Goal: Information Seeking & Learning: Learn about a topic

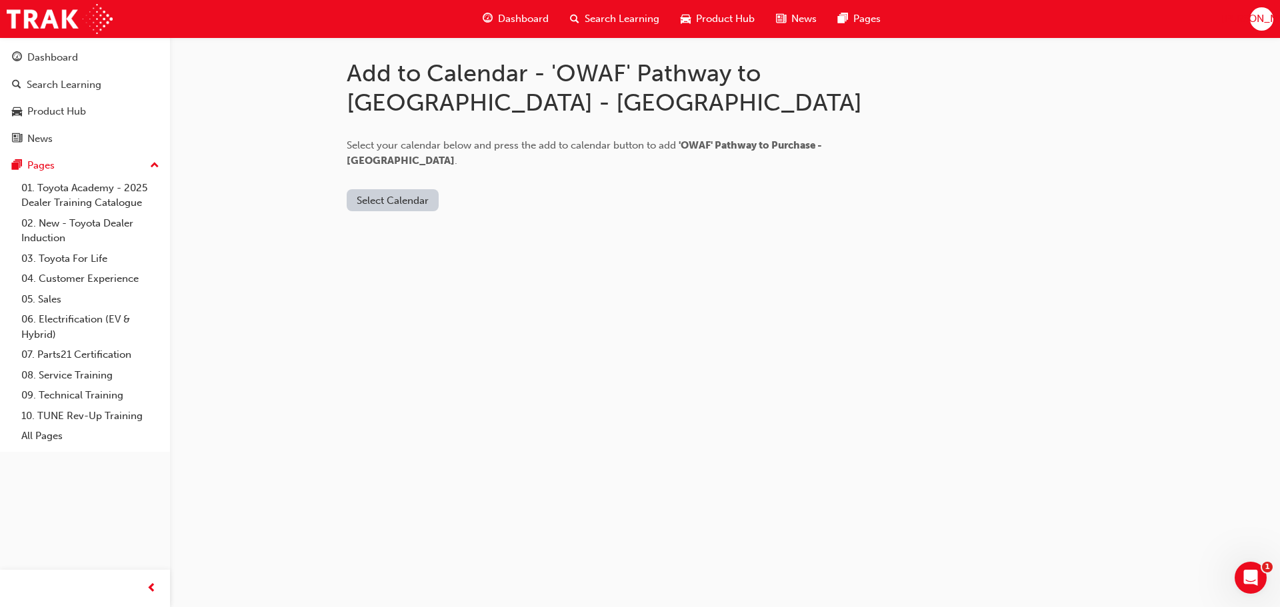
click at [390, 189] on button "Select Calendar" at bounding box center [393, 200] width 92 height 22
click at [391, 211] on div "Outlook.com" at bounding box center [393, 218] width 81 height 15
click at [490, 189] on button "Add to Calendar" at bounding box center [505, 200] width 95 height 22
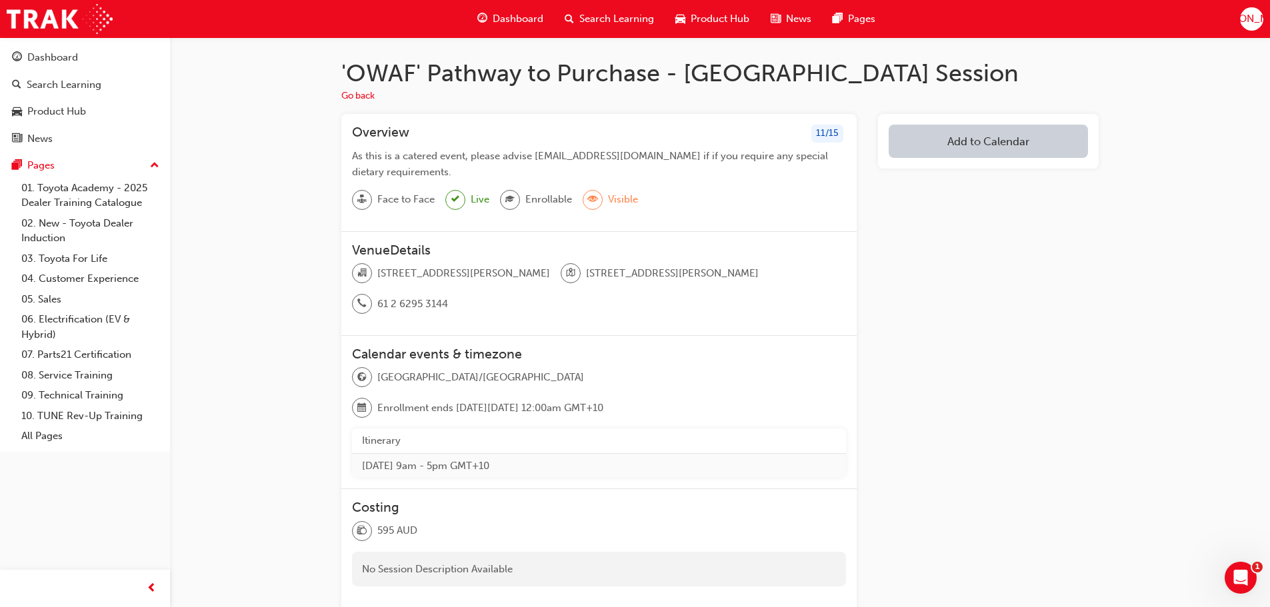
click at [970, 508] on div "Add to Calendar" at bounding box center [988, 403] width 221 height 578
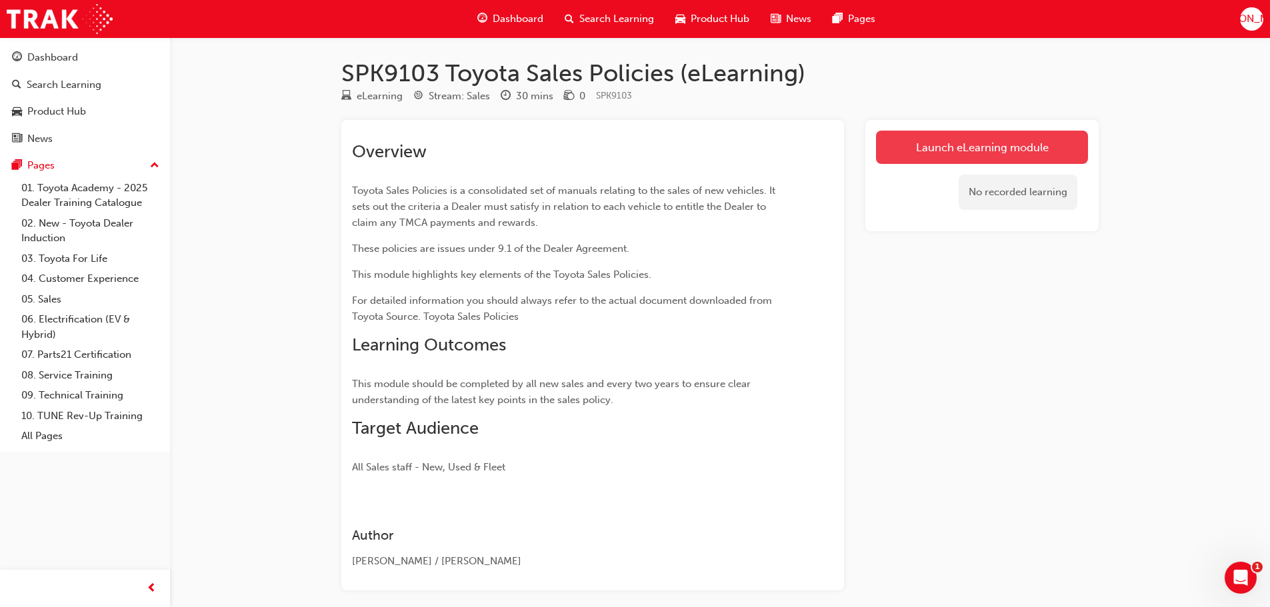
click at [984, 148] on link "Launch eLearning module" at bounding box center [982, 147] width 212 height 33
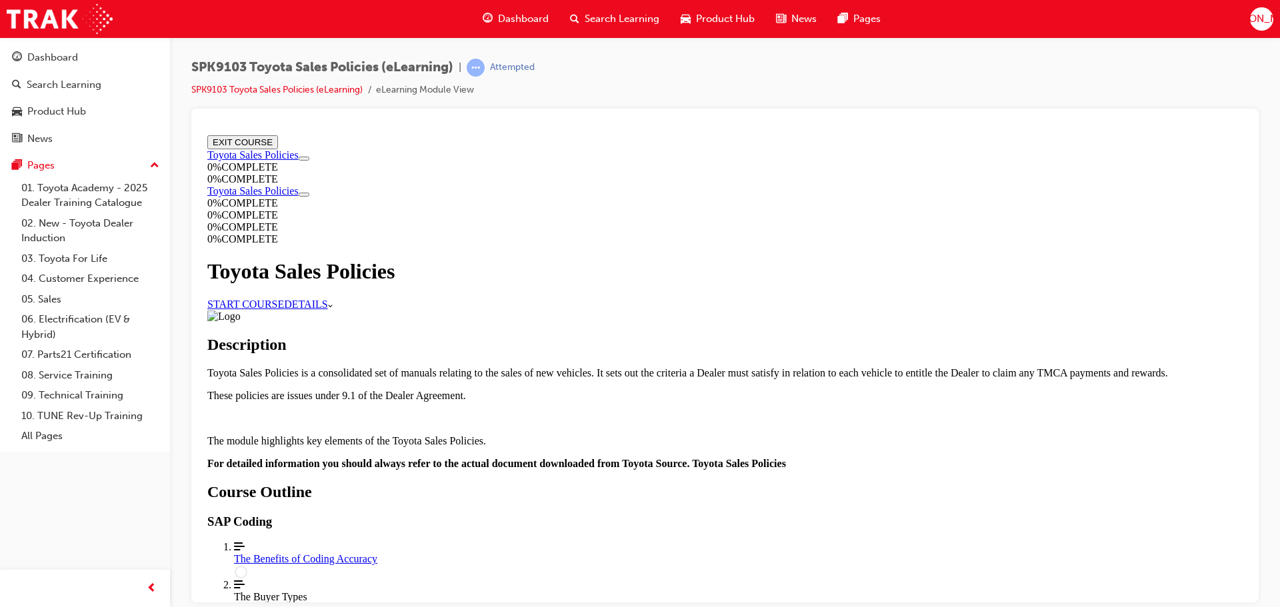
click at [284, 298] on link "START COURSE" at bounding box center [245, 303] width 77 height 11
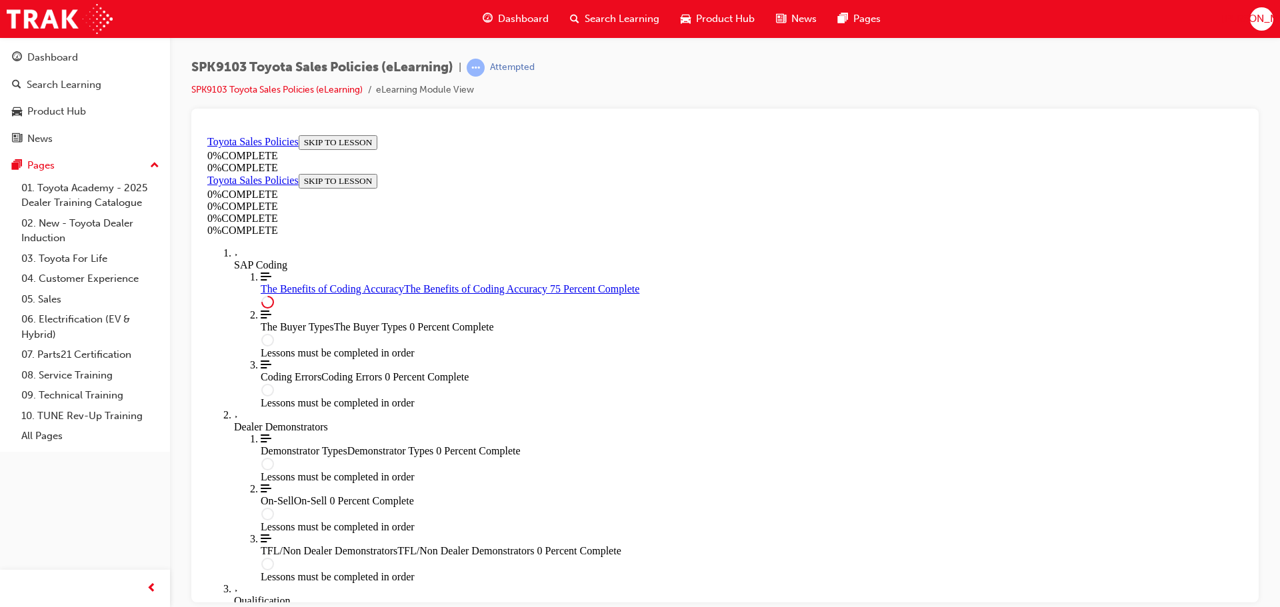
scroll to position [667, 0]
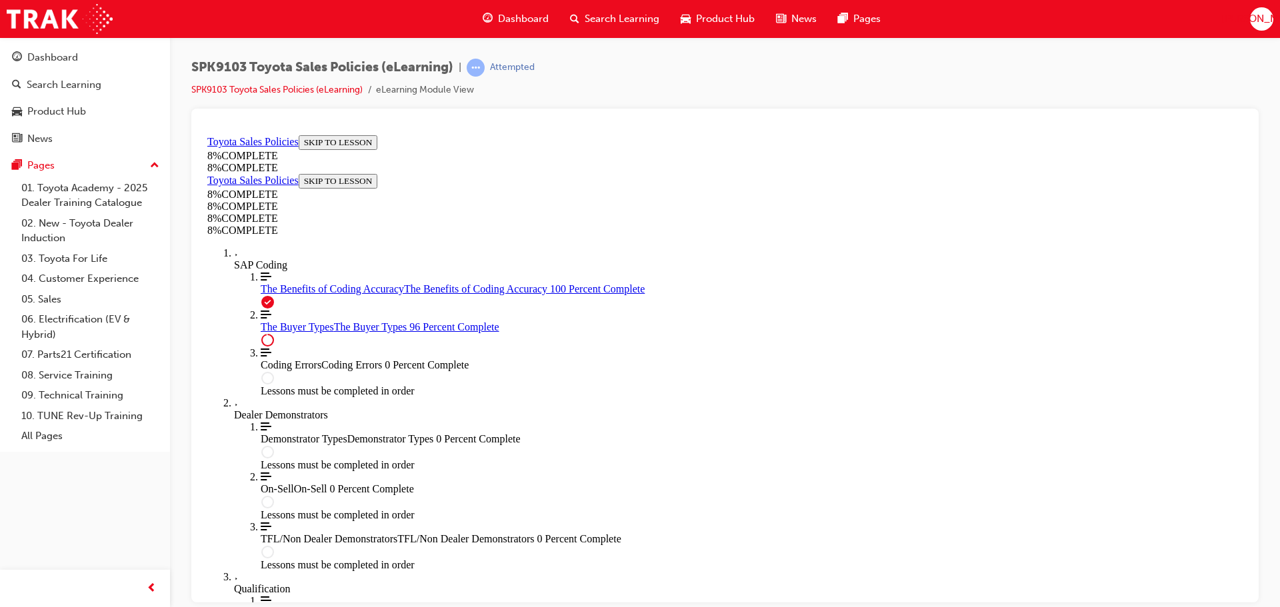
scroll to position [5481, 0]
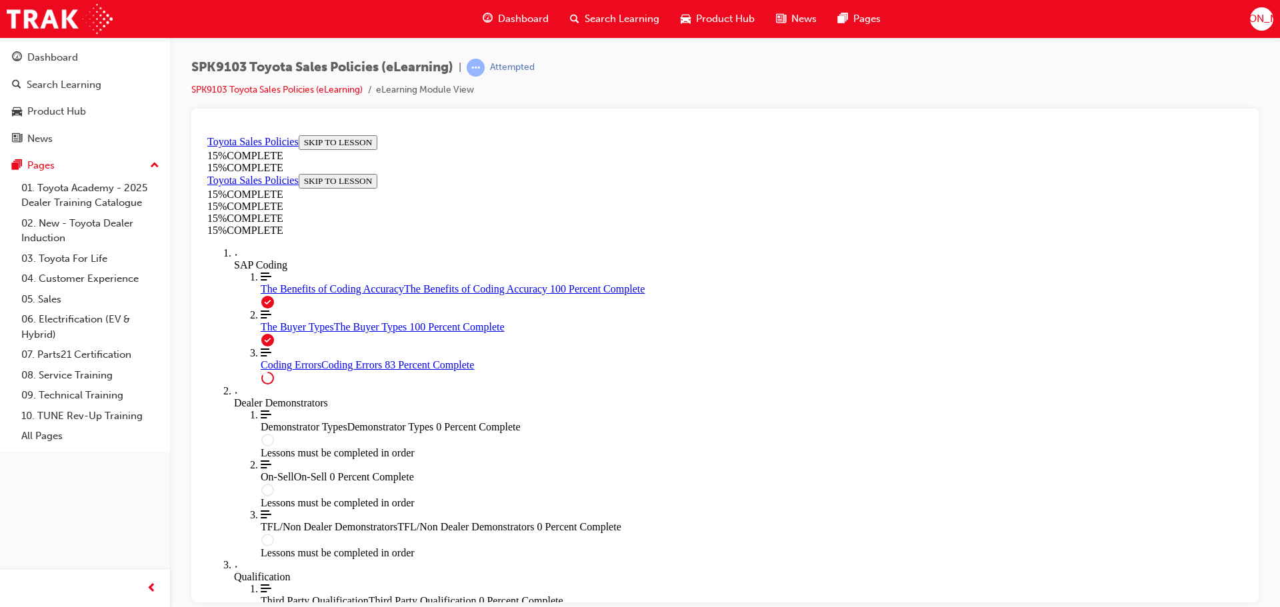
scroll to position [1078, 0]
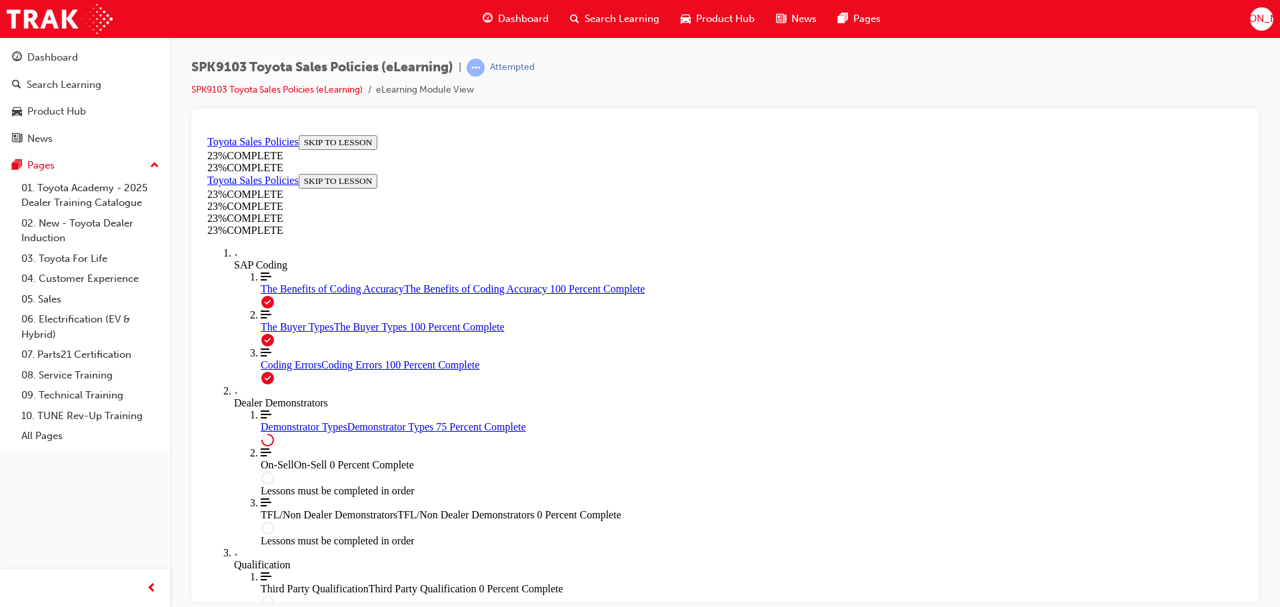
scroll to position [623, 0]
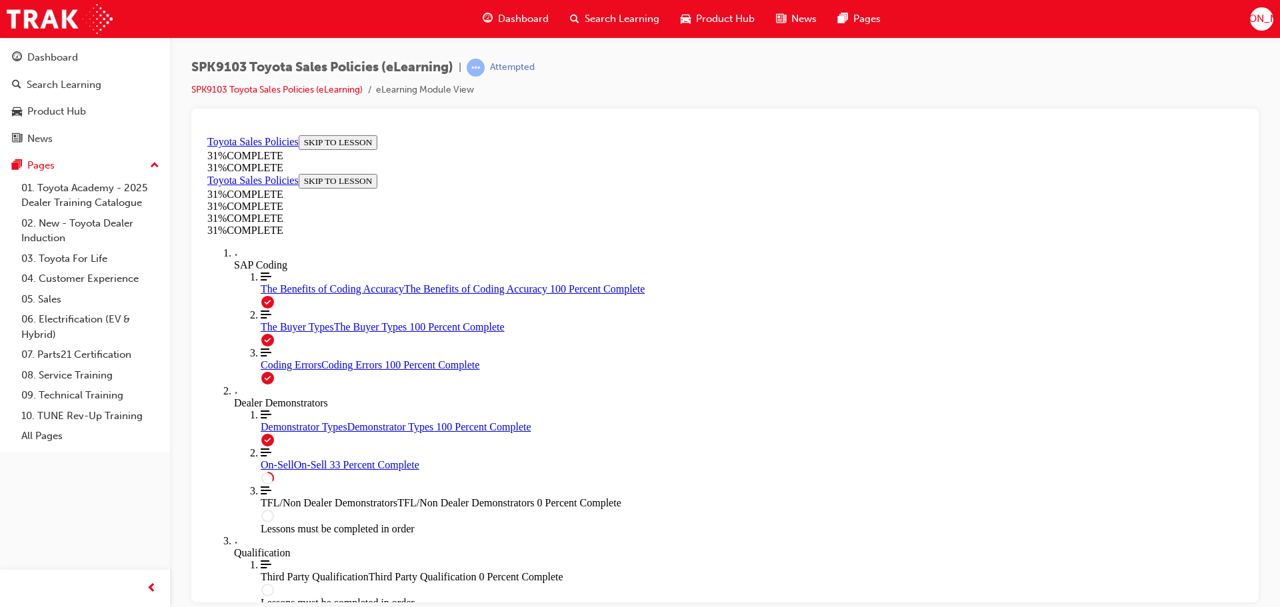
scroll to position [747, 0]
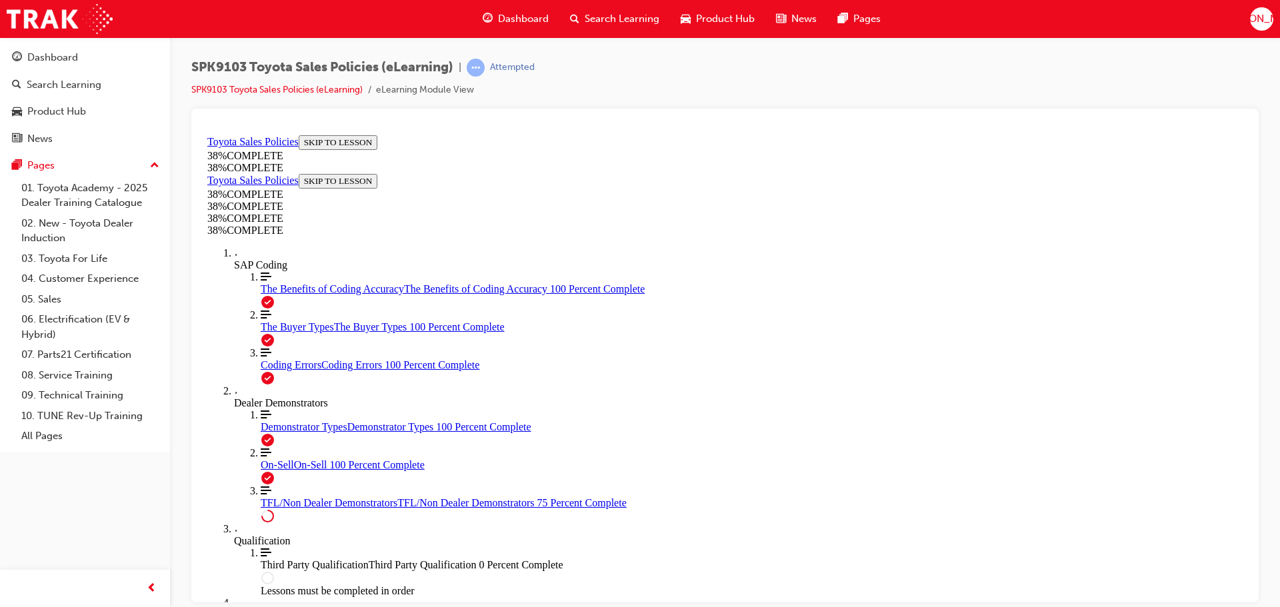
scroll to position [695, 0]
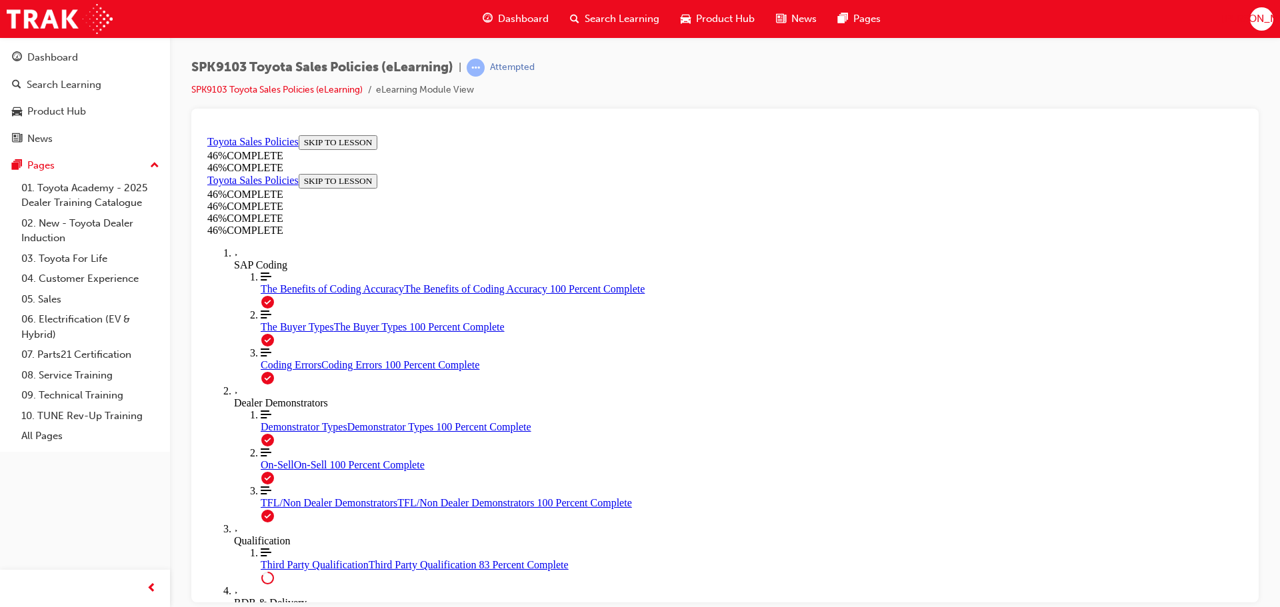
scroll to position [1116, 0]
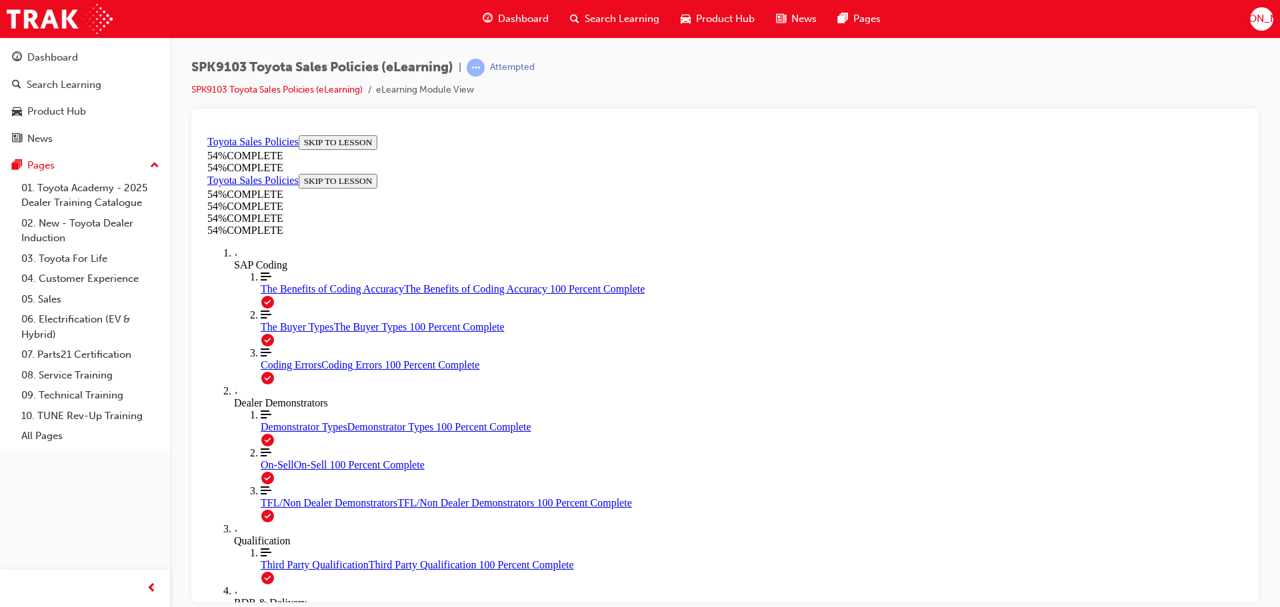
scroll to position [748, 0]
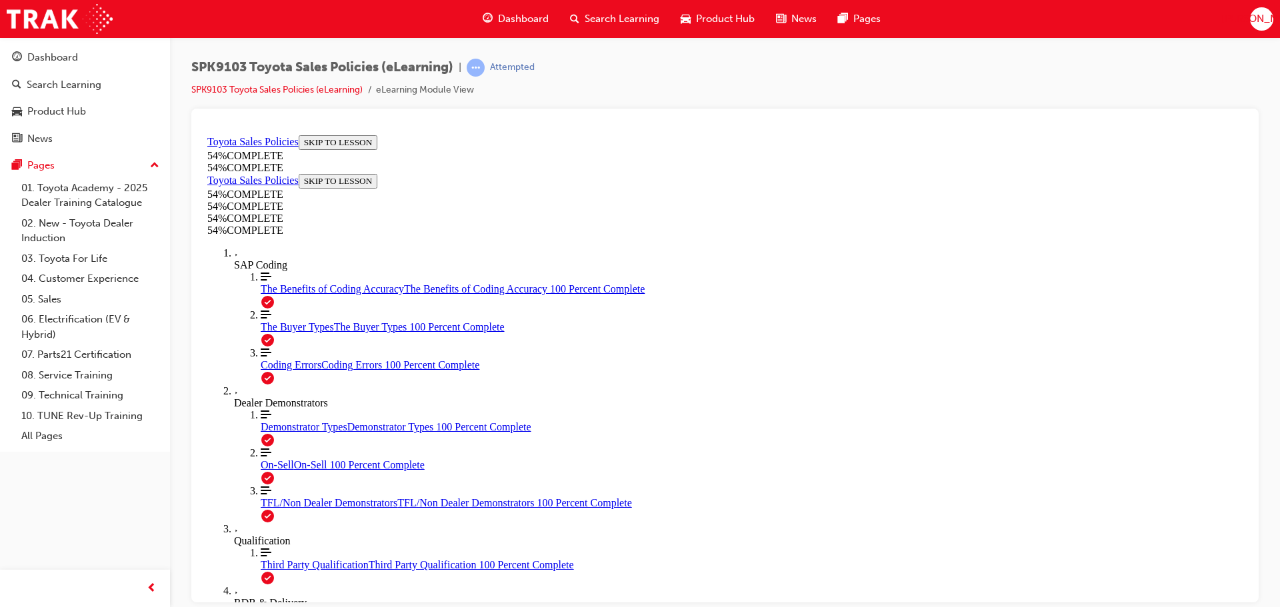
scroll to position [682, 0]
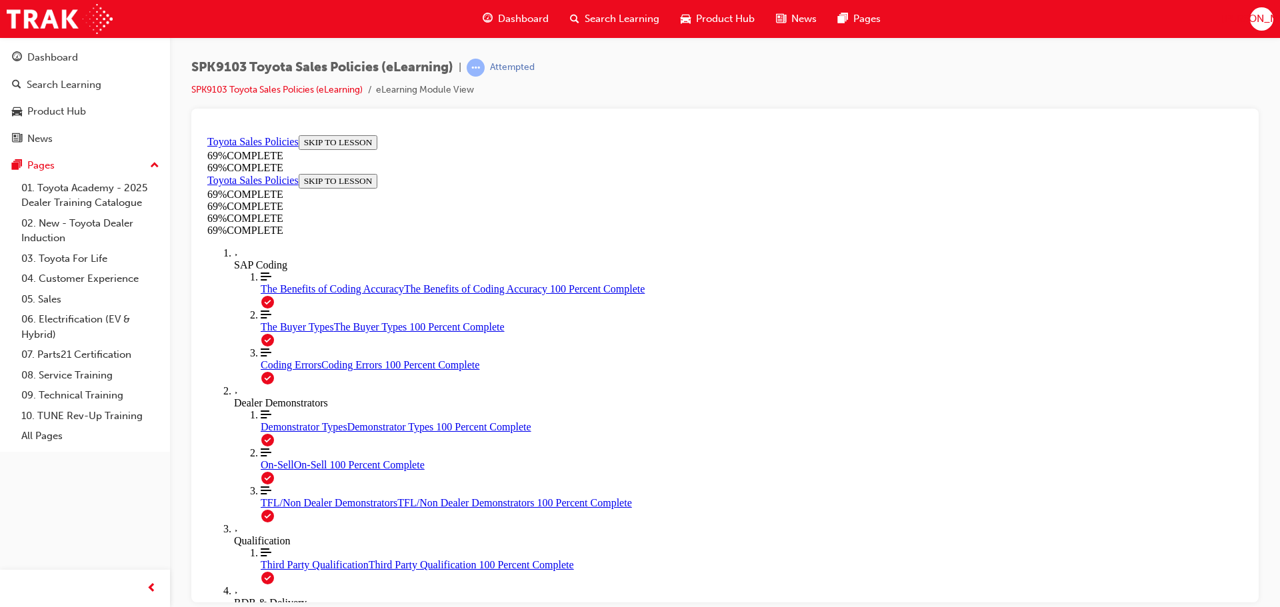
scroll to position [1034, 0]
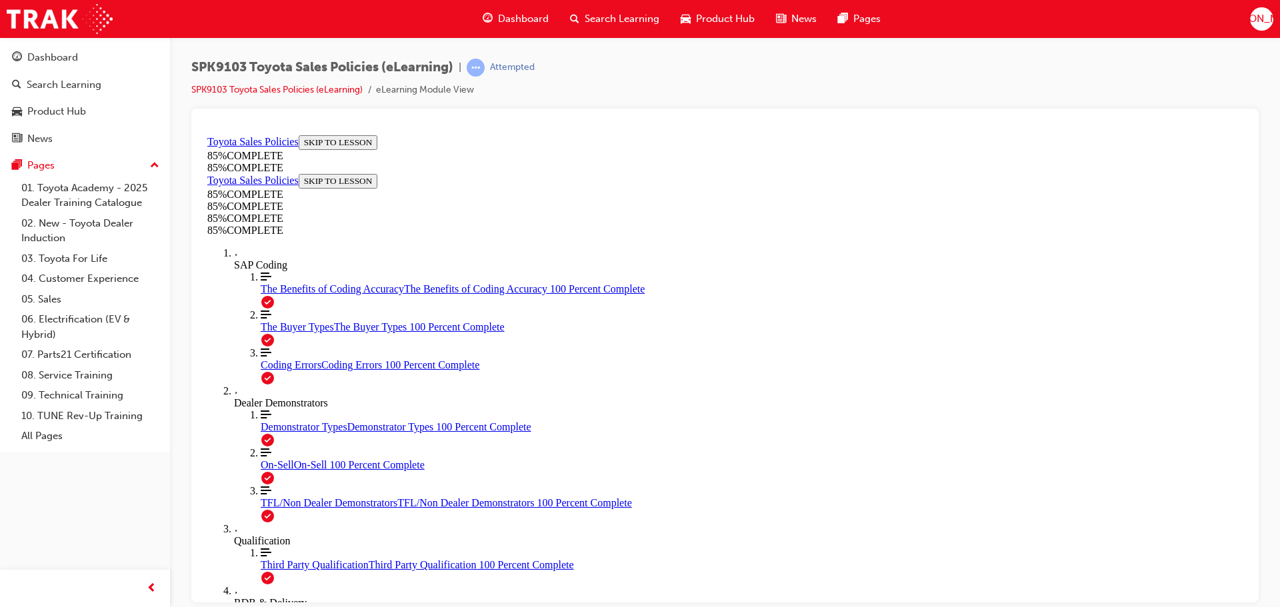
drag, startPoint x: 794, startPoint y: 296, endPoint x: 593, endPoint y: 511, distance: 294.7
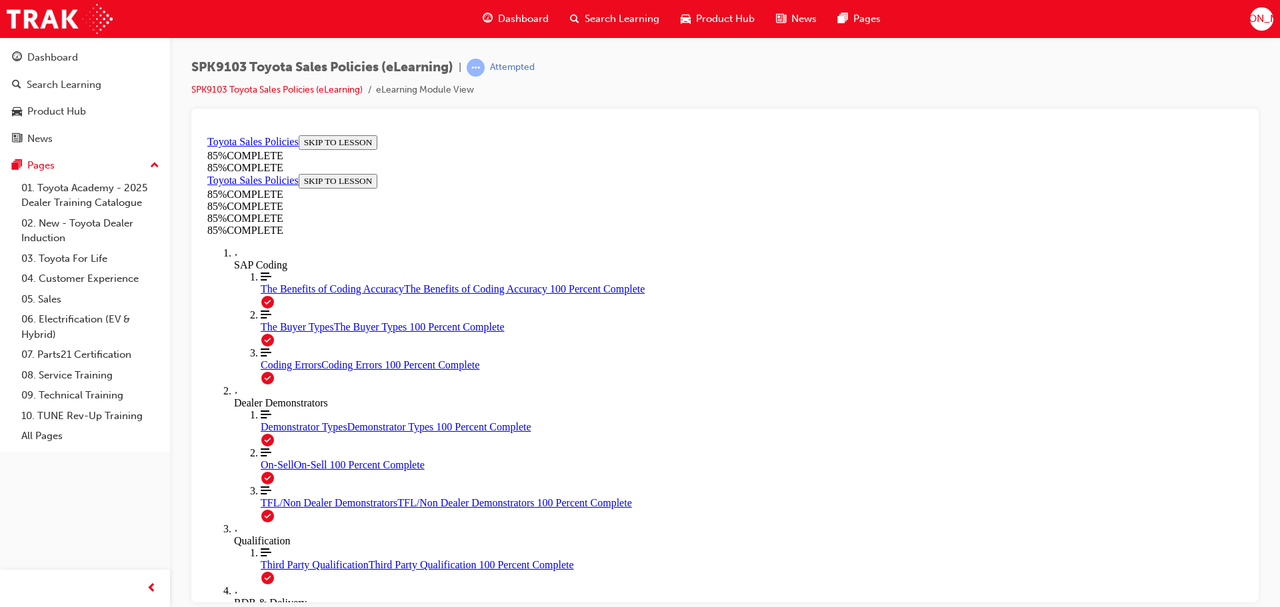
drag, startPoint x: 820, startPoint y: 323, endPoint x: 979, endPoint y: 526, distance: 257.8
drag, startPoint x: 814, startPoint y: 287, endPoint x: 632, endPoint y: 476, distance: 262.5
drag, startPoint x: 823, startPoint y: 321, endPoint x: 652, endPoint y: 481, distance: 234.3
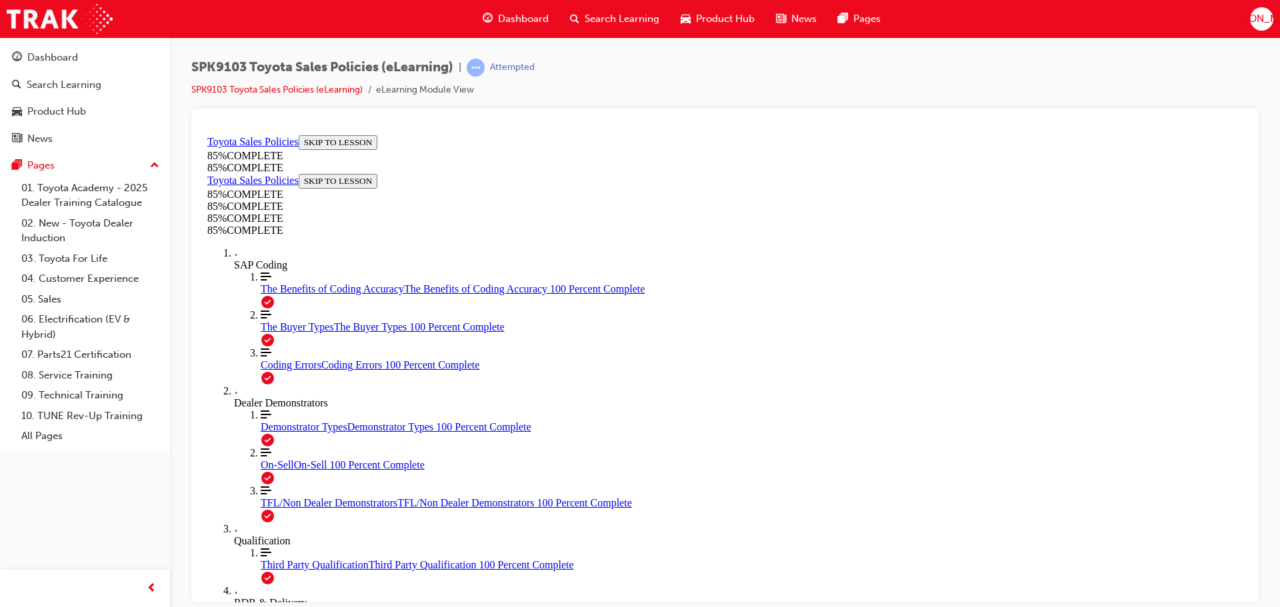
drag, startPoint x: 806, startPoint y: 302, endPoint x: 621, endPoint y: 480, distance: 256.4
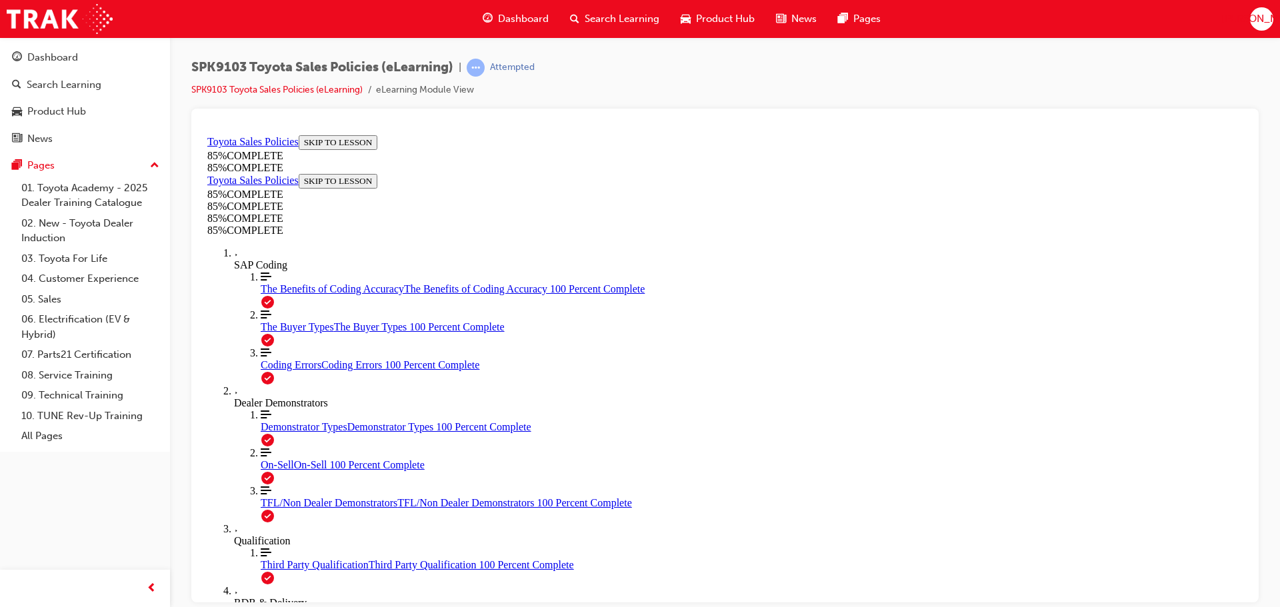
scroll to position [1779, 0]
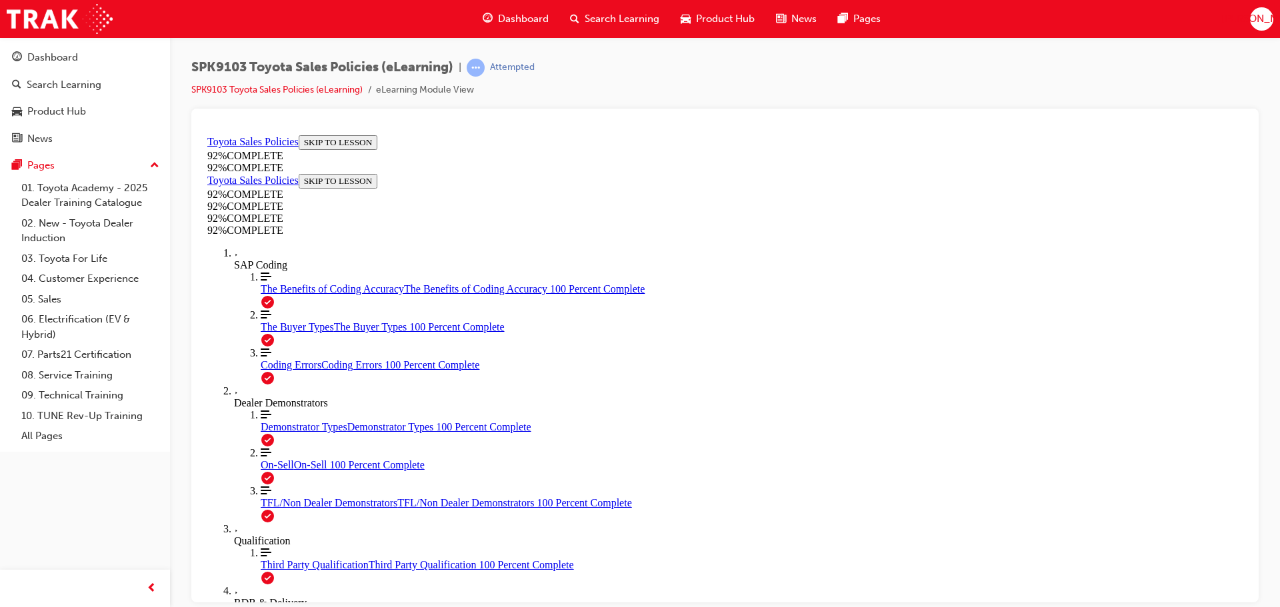
scroll to position [49, 0]
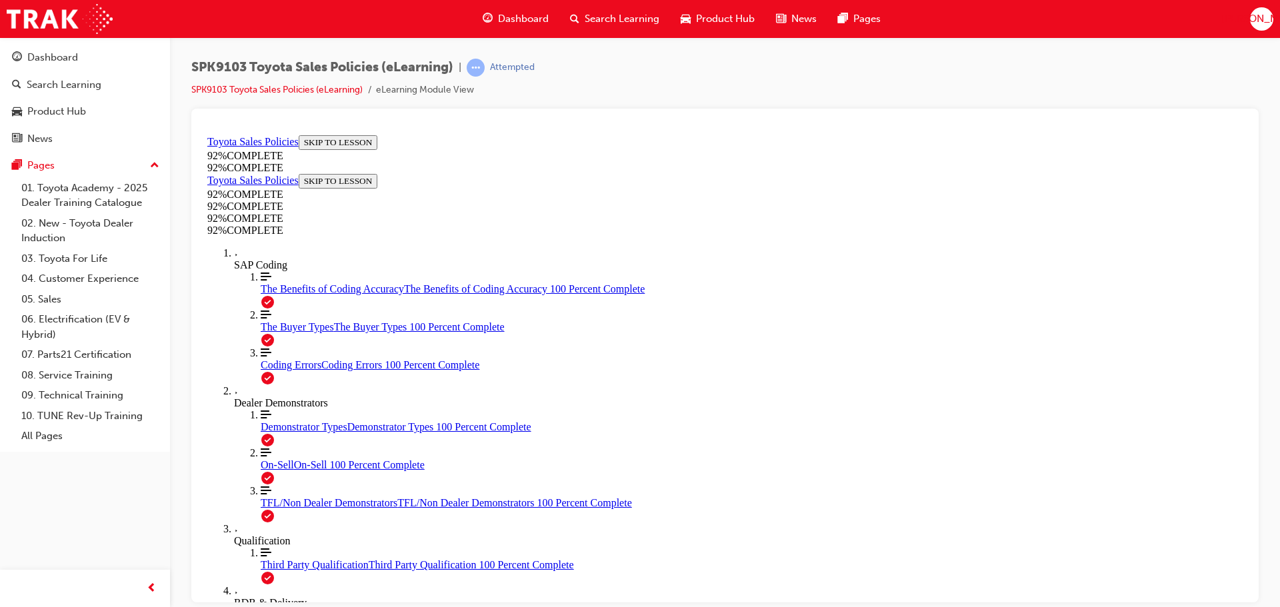
scroll to position [115, 0]
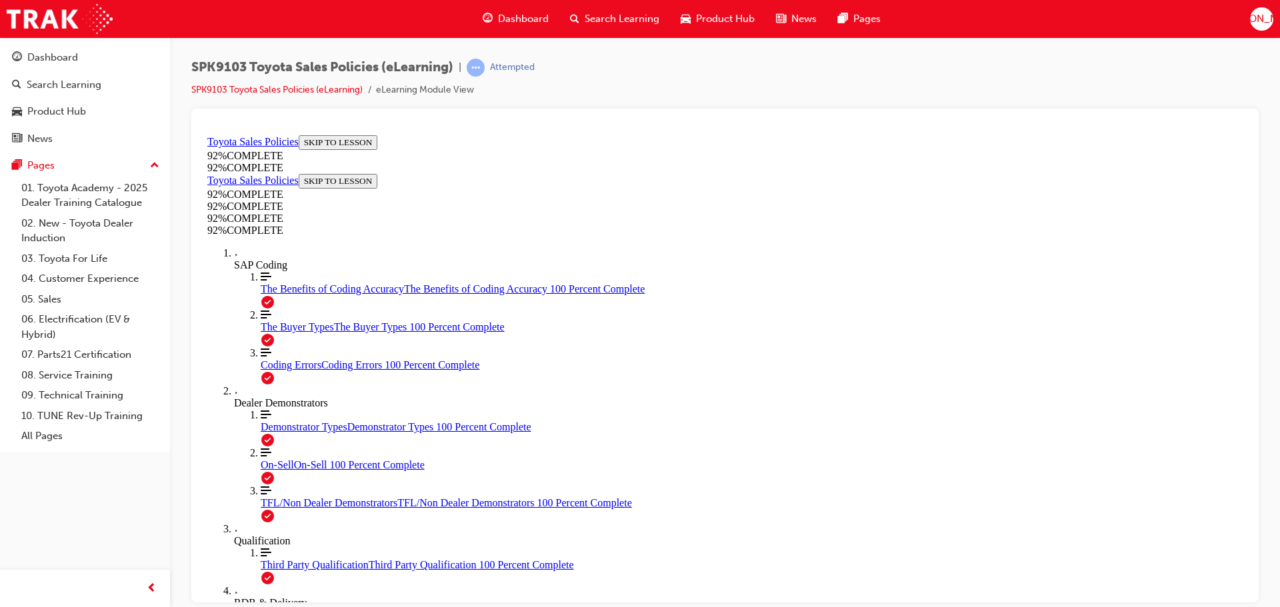
scroll to position [115, 0]
drag, startPoint x: 810, startPoint y: 492, endPoint x: 808, endPoint y: 513, distance: 21.5
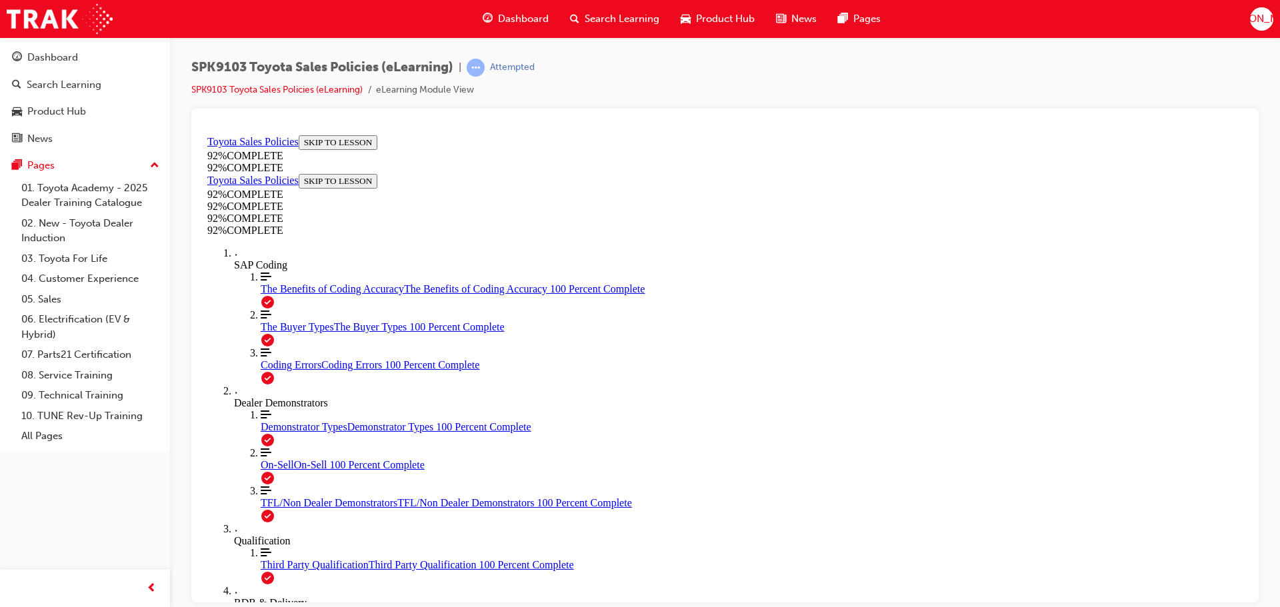
drag, startPoint x: 707, startPoint y: 385, endPoint x: 832, endPoint y: 453, distance: 142.9
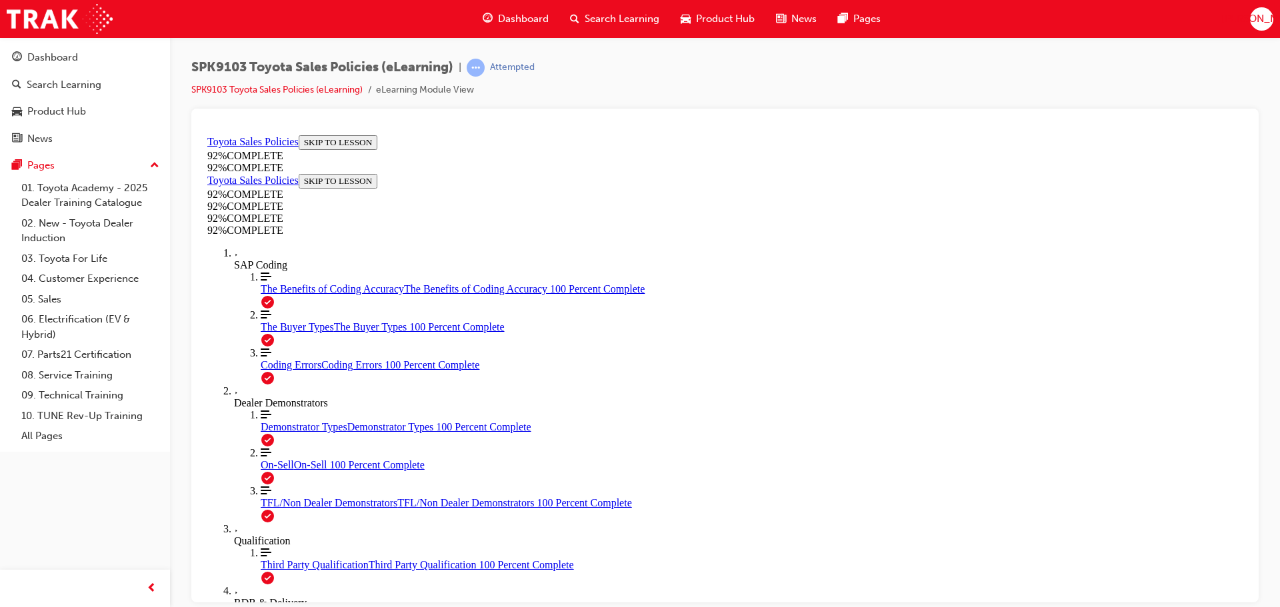
scroll to position [182, 0]
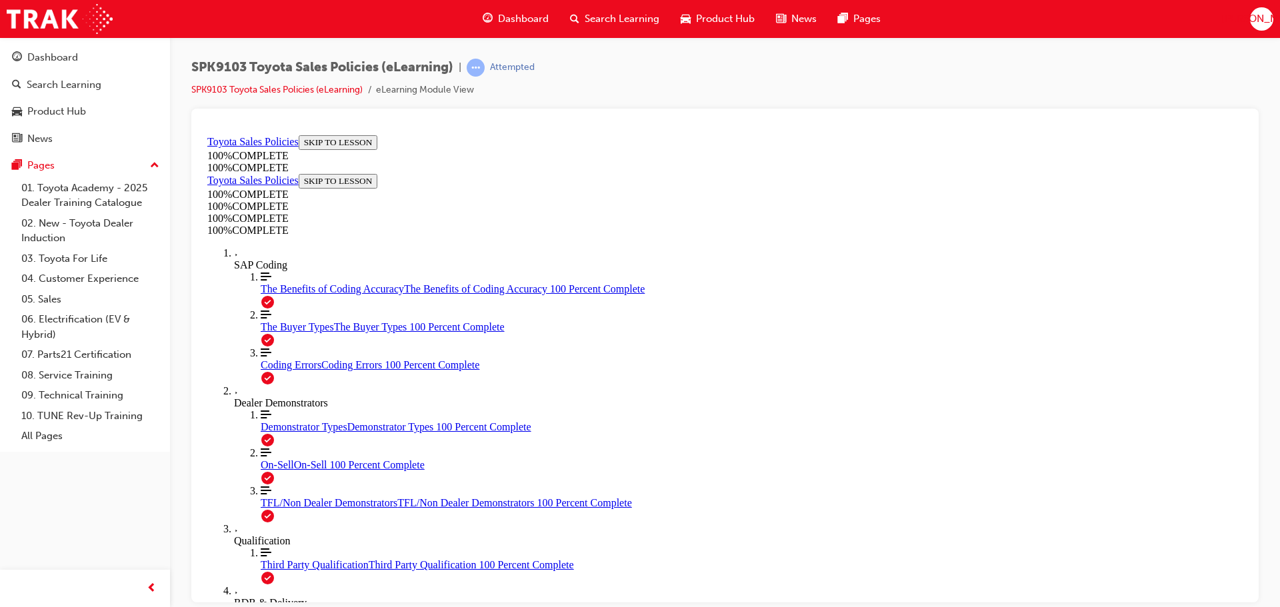
scroll to position [325, 0]
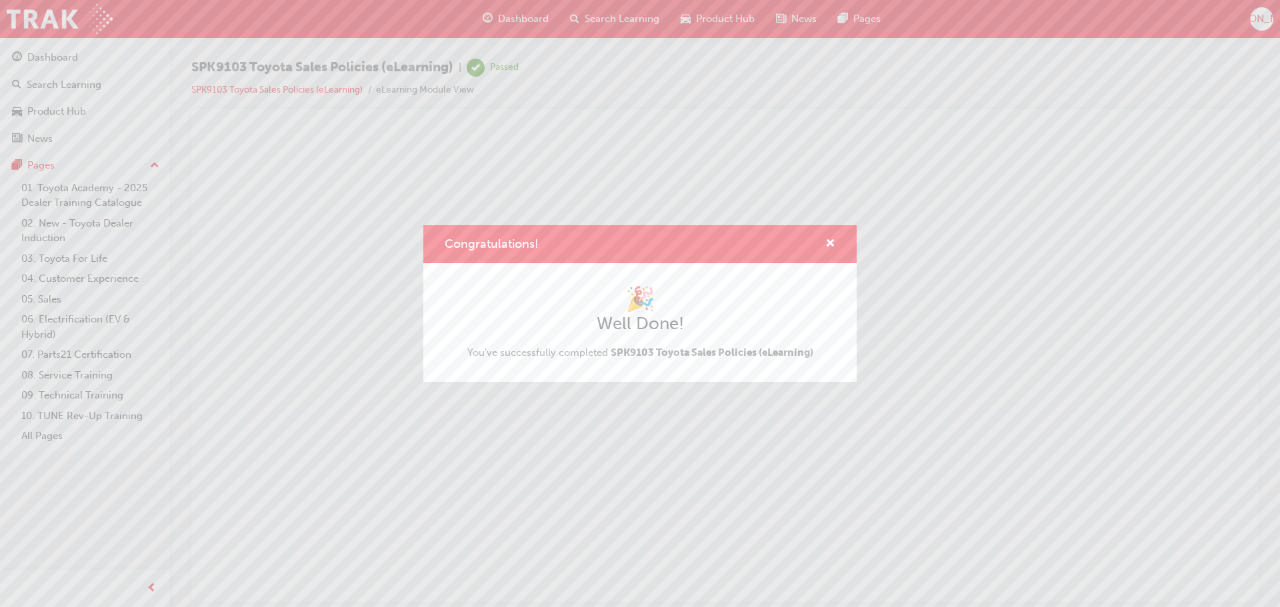
scroll to position [0, 0]
click at [819, 243] on div "Congratulations!" at bounding box center [824, 244] width 21 height 17
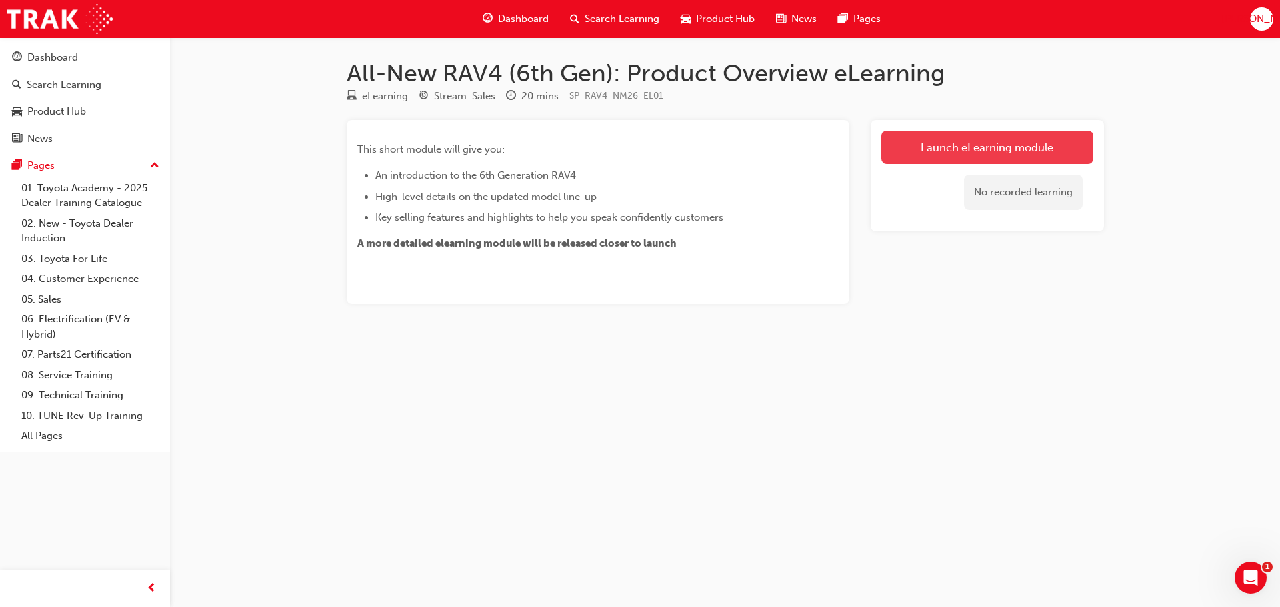
click at [927, 142] on link "Launch eLearning module" at bounding box center [987, 147] width 212 height 33
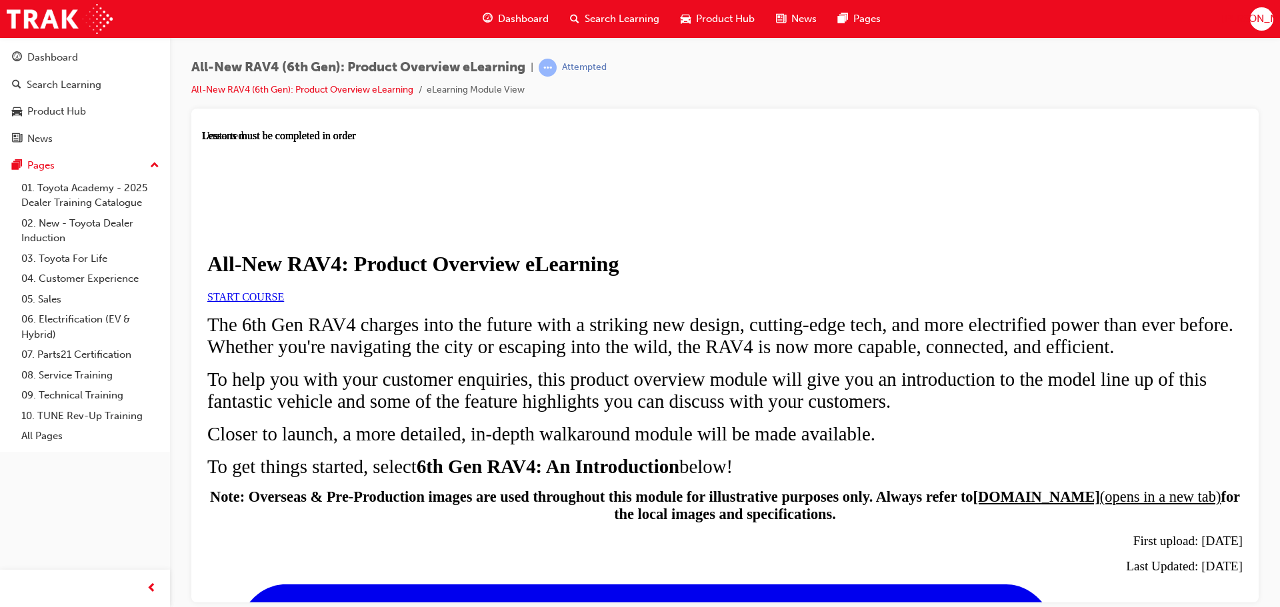
click at [284, 302] on link "START COURSE" at bounding box center [245, 296] width 77 height 11
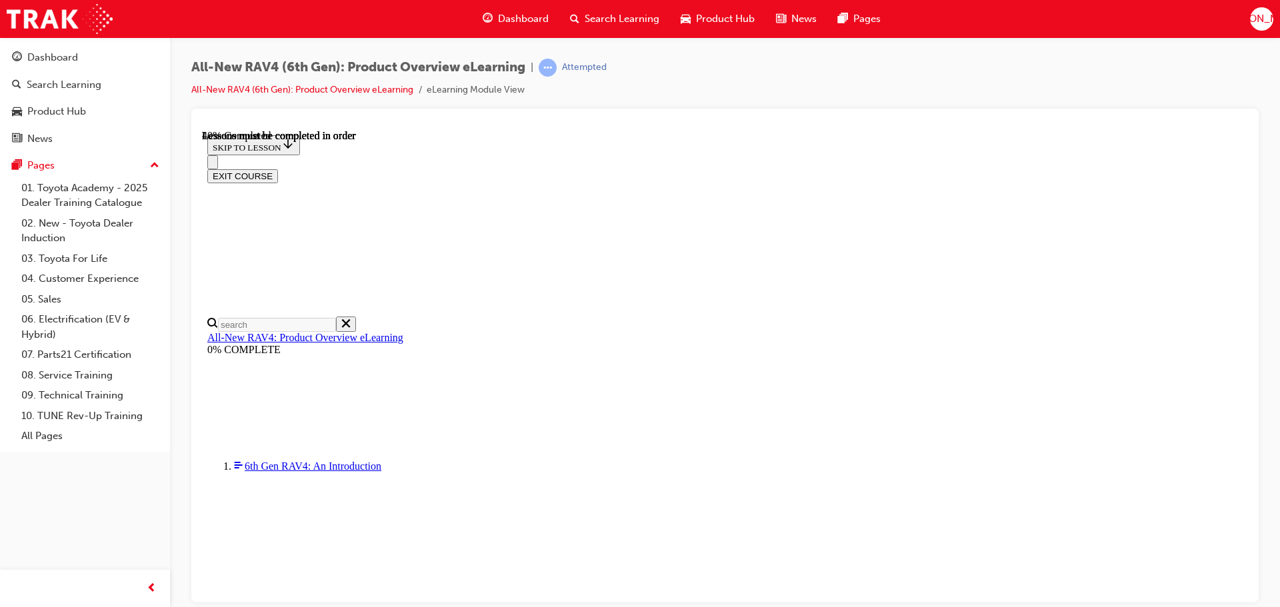
scroll to position [1246, 0]
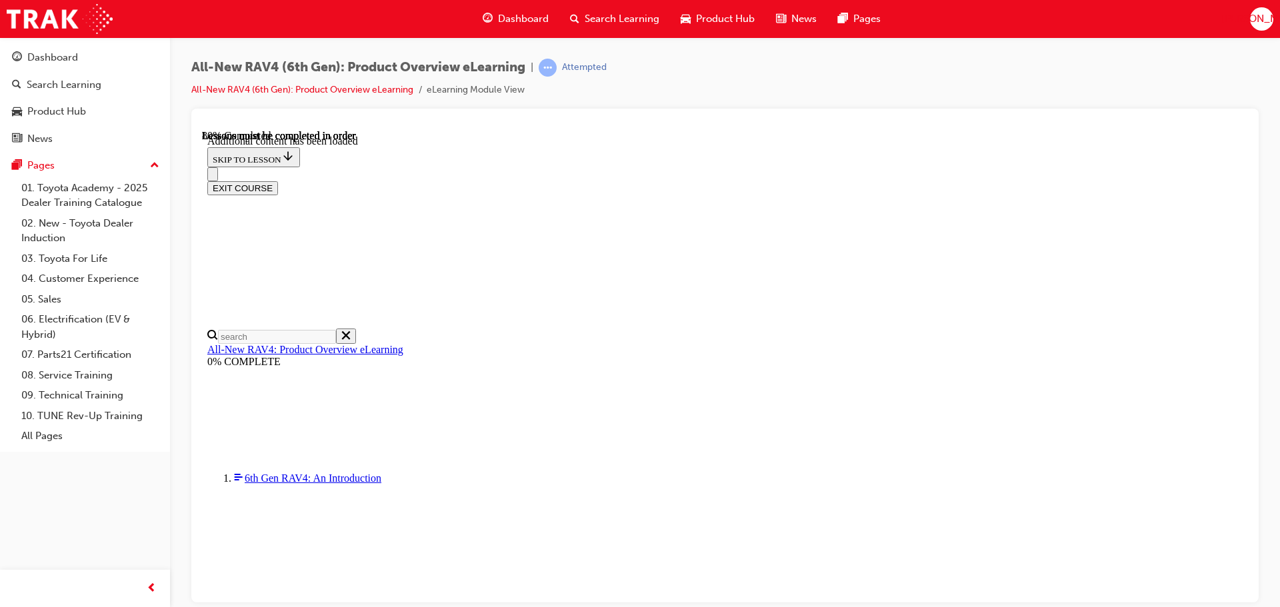
scroll to position [1563, 0]
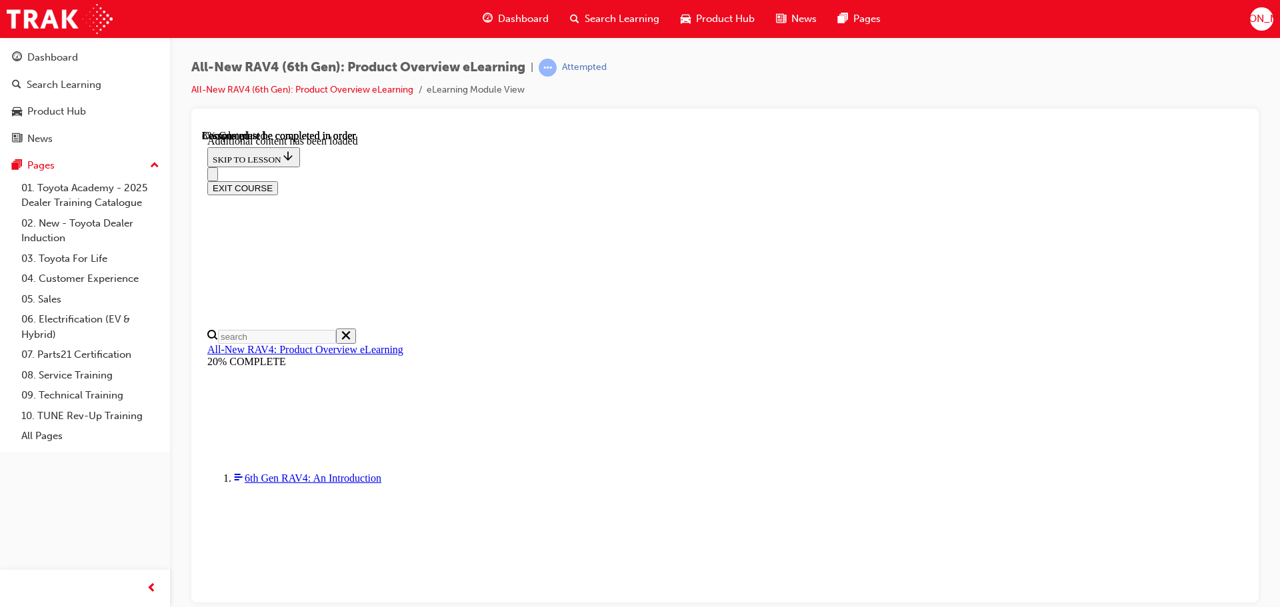
scroll to position [46, 0]
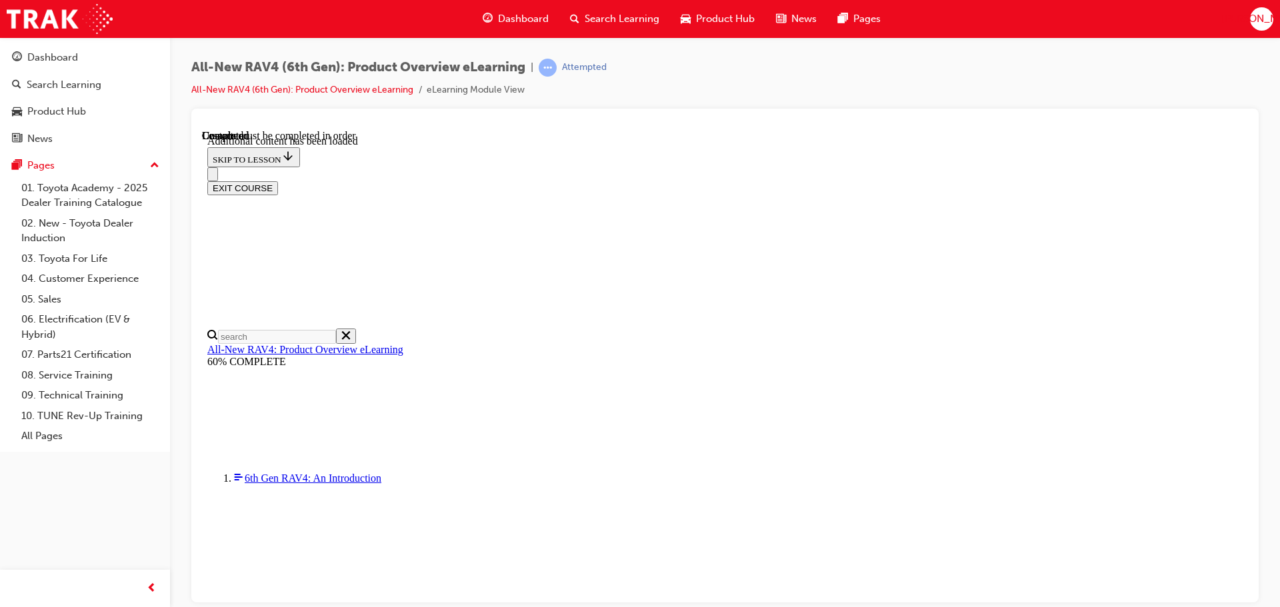
scroll to position [960, 0]
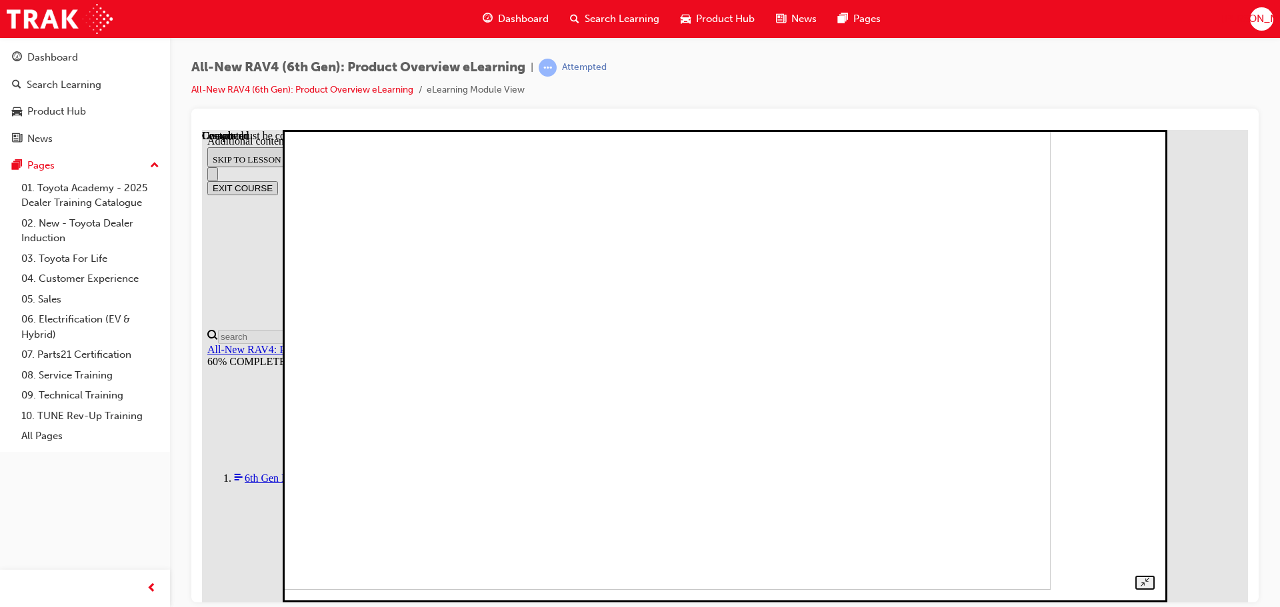
click at [912, 306] on img at bounding box center [631, 353] width 840 height 473
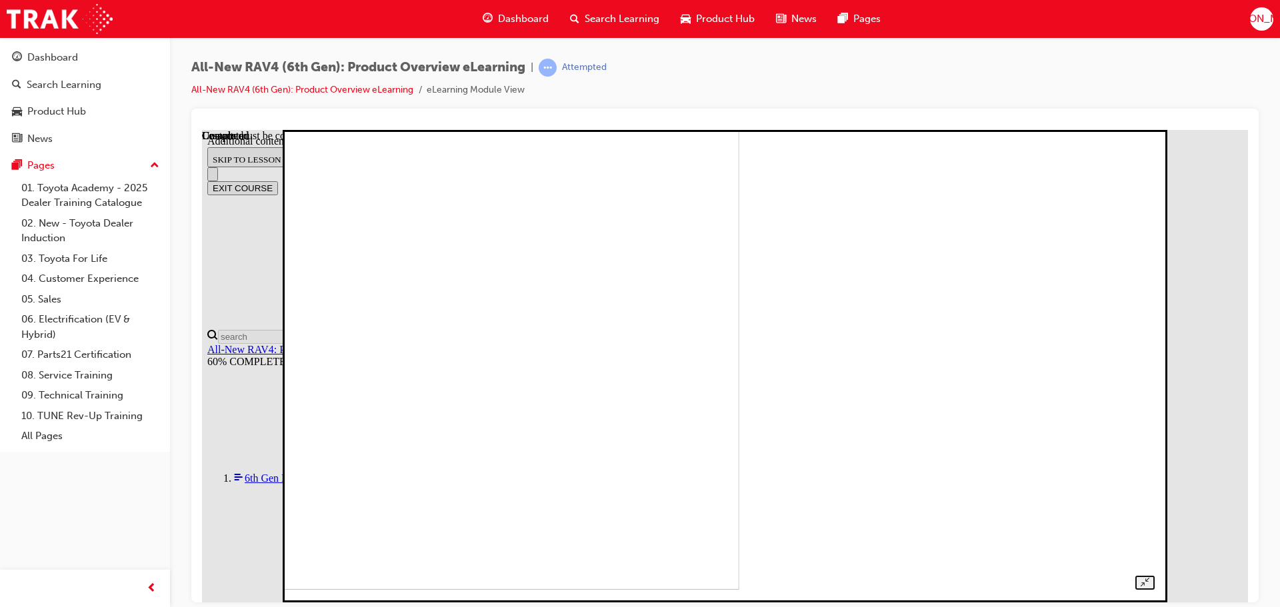
click at [738, 296] on img at bounding box center [319, 353] width 840 height 473
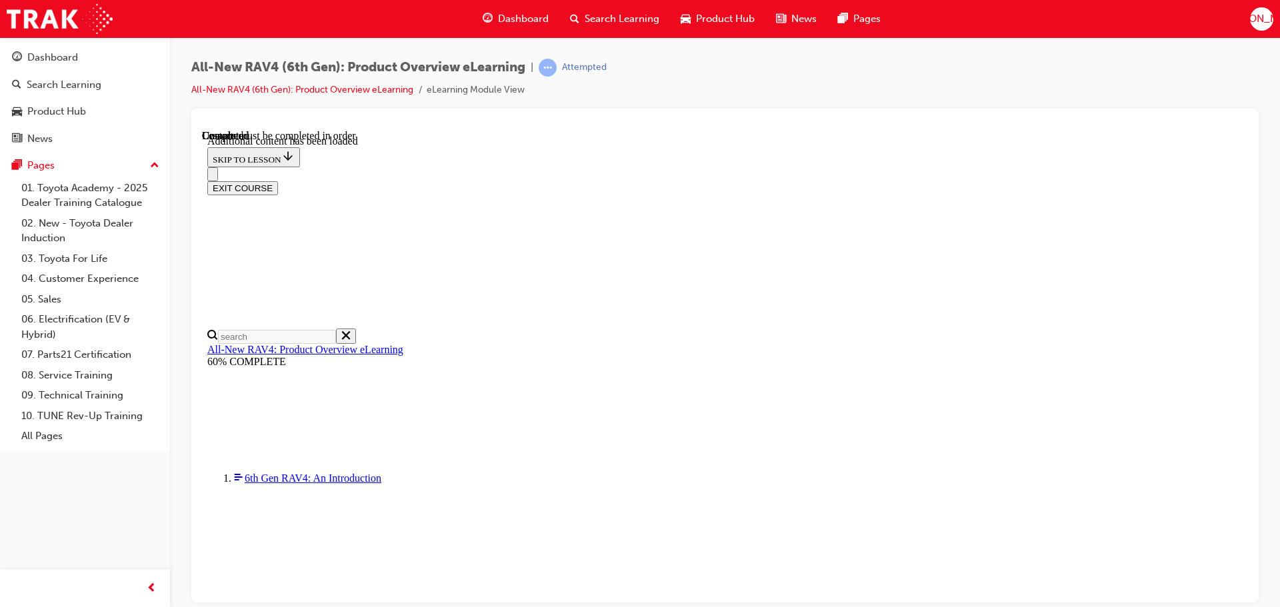
radio input "true"
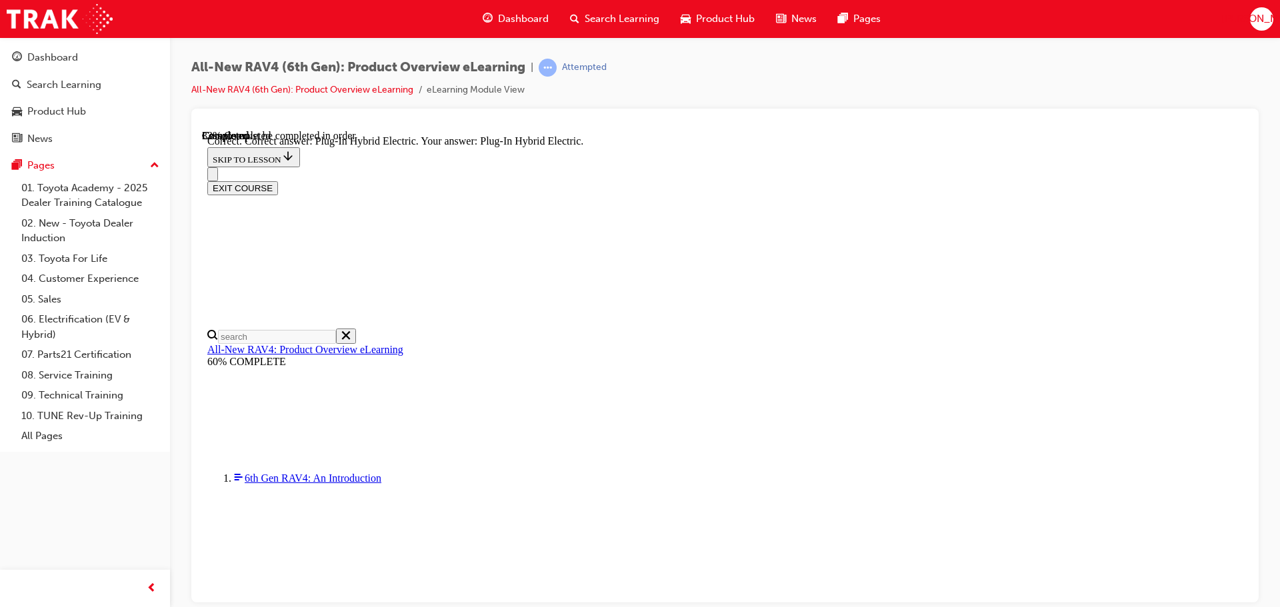
radio input "true"
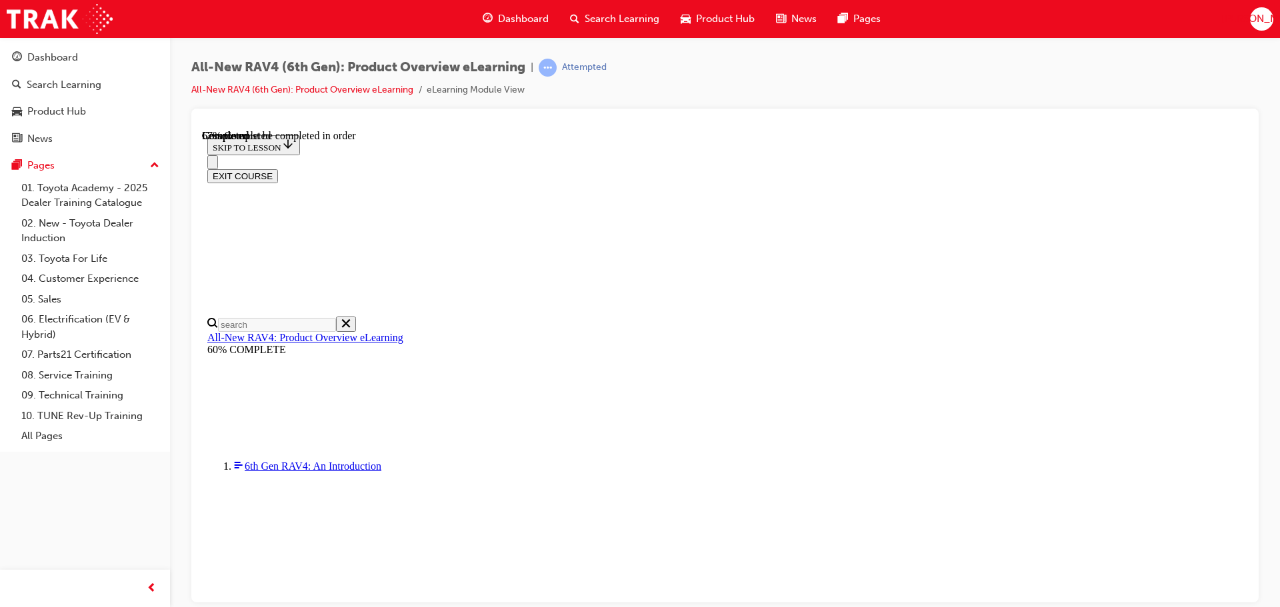
scroll to position [333, 0]
checkbox input "true"
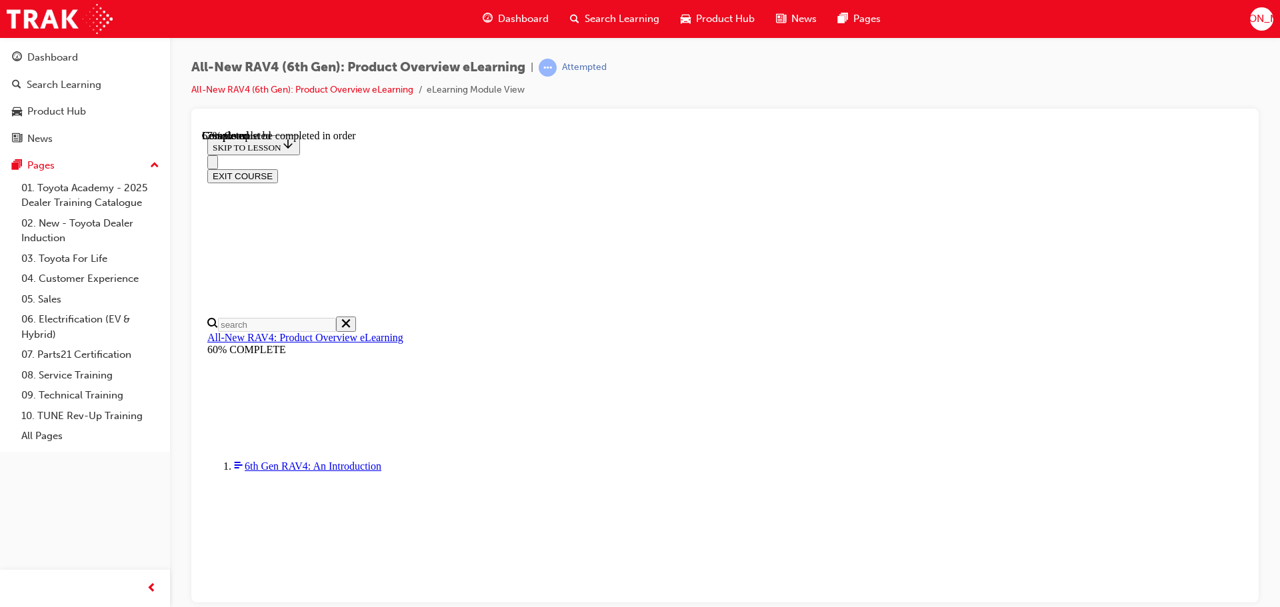
checkbox input "true"
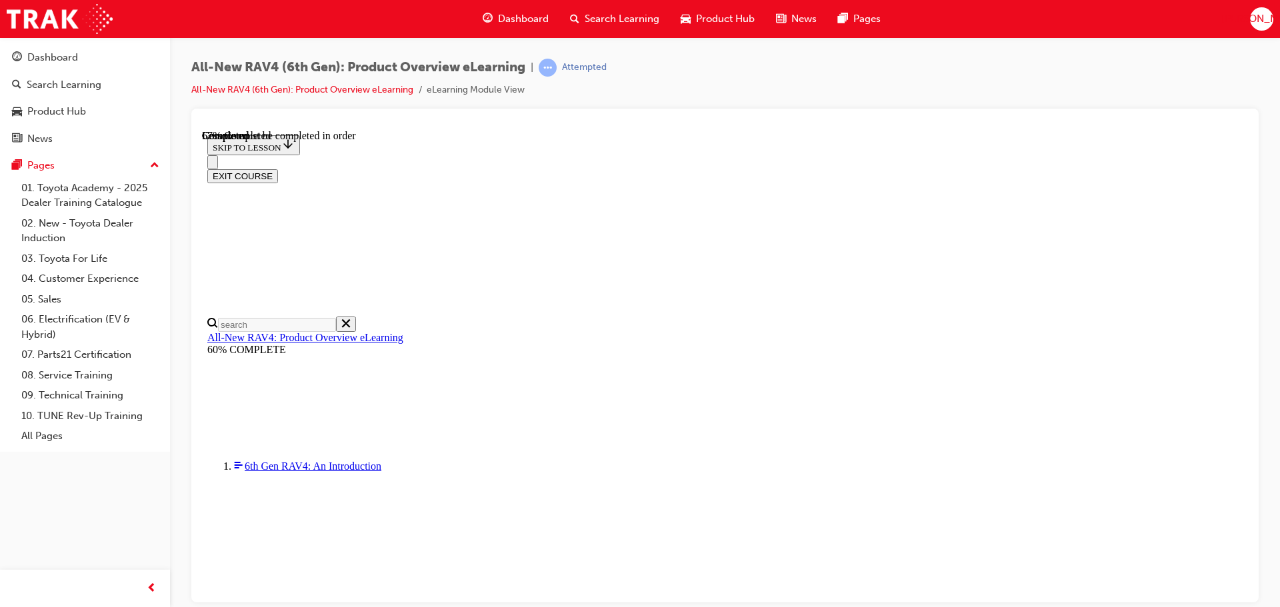
scroll to position [441, 0]
checkbox input "true"
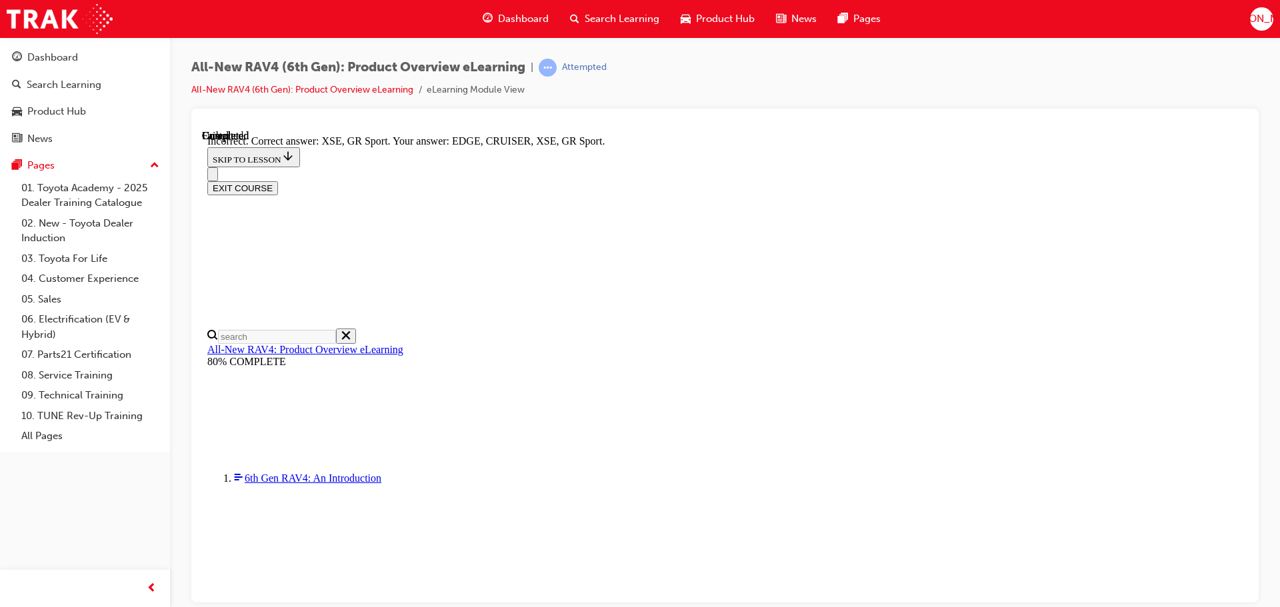
scroll to position [522, 0]
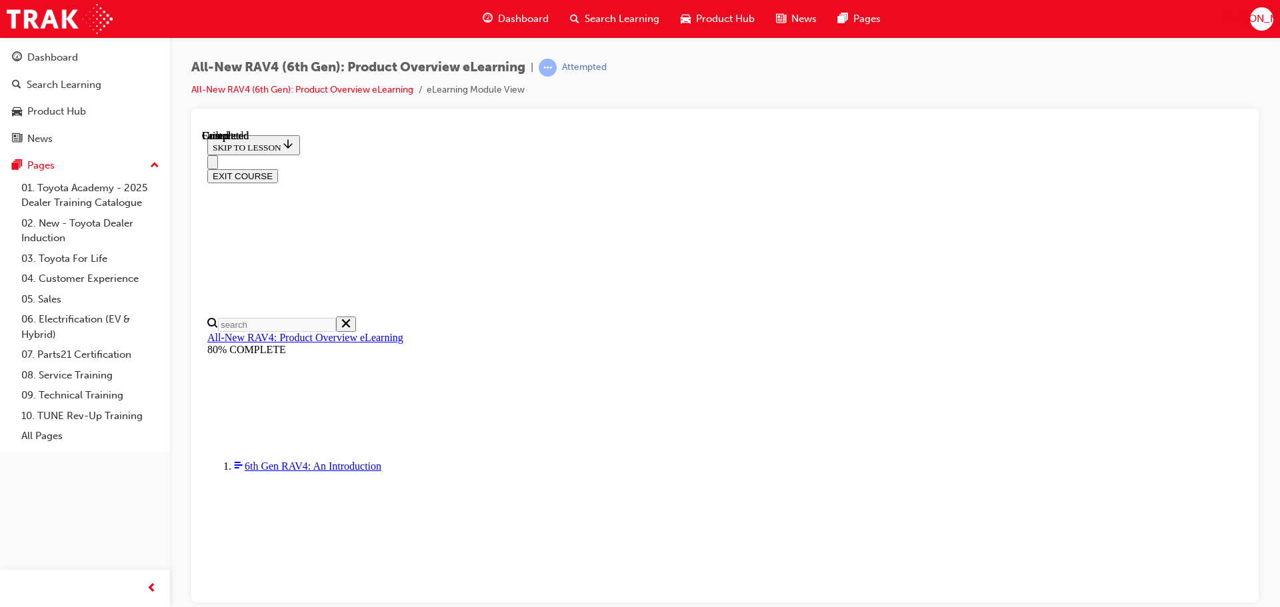
scroll to position [261, 0]
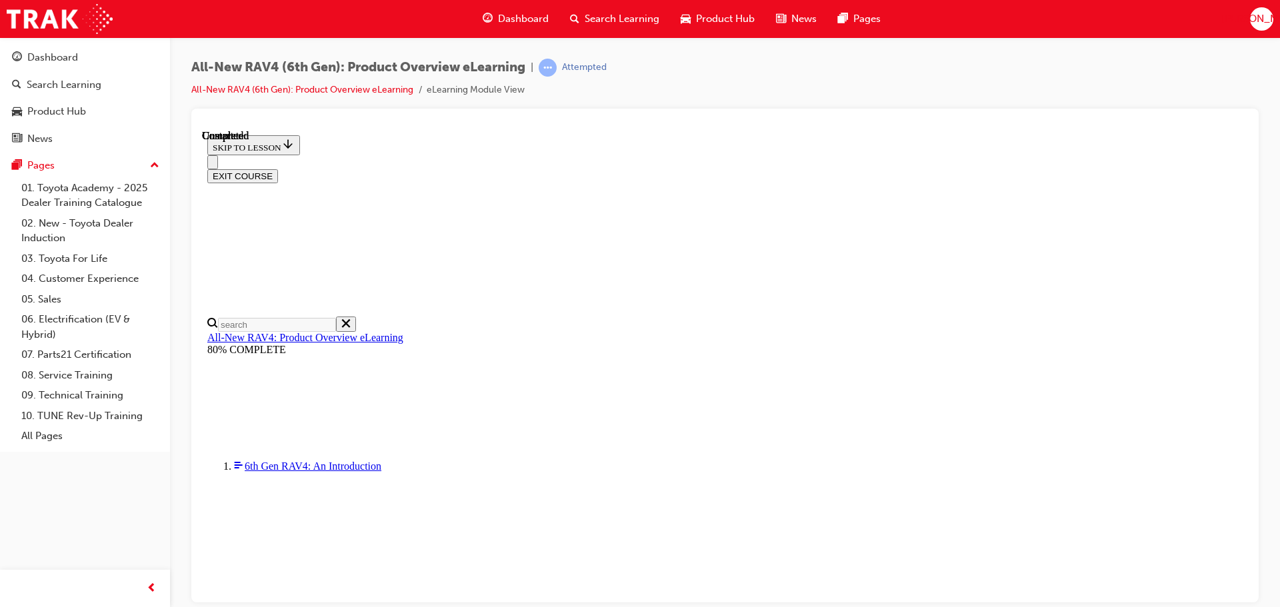
scroll to position [342, 0]
radio input "true"
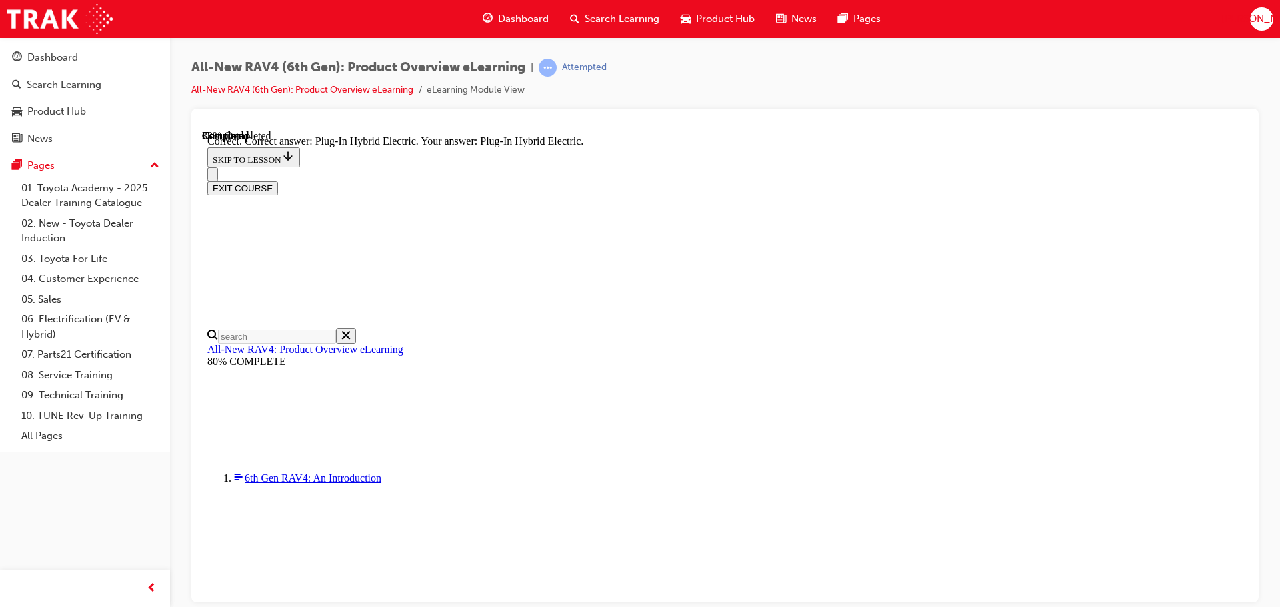
scroll to position [423, 0]
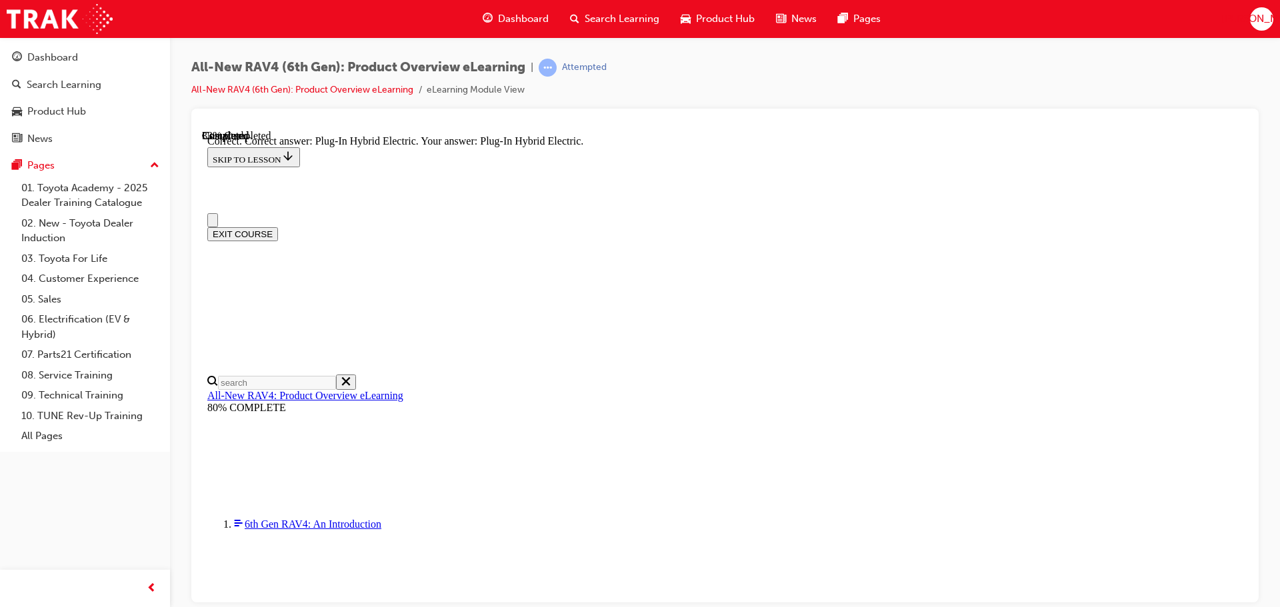
scroll to position [333, 0]
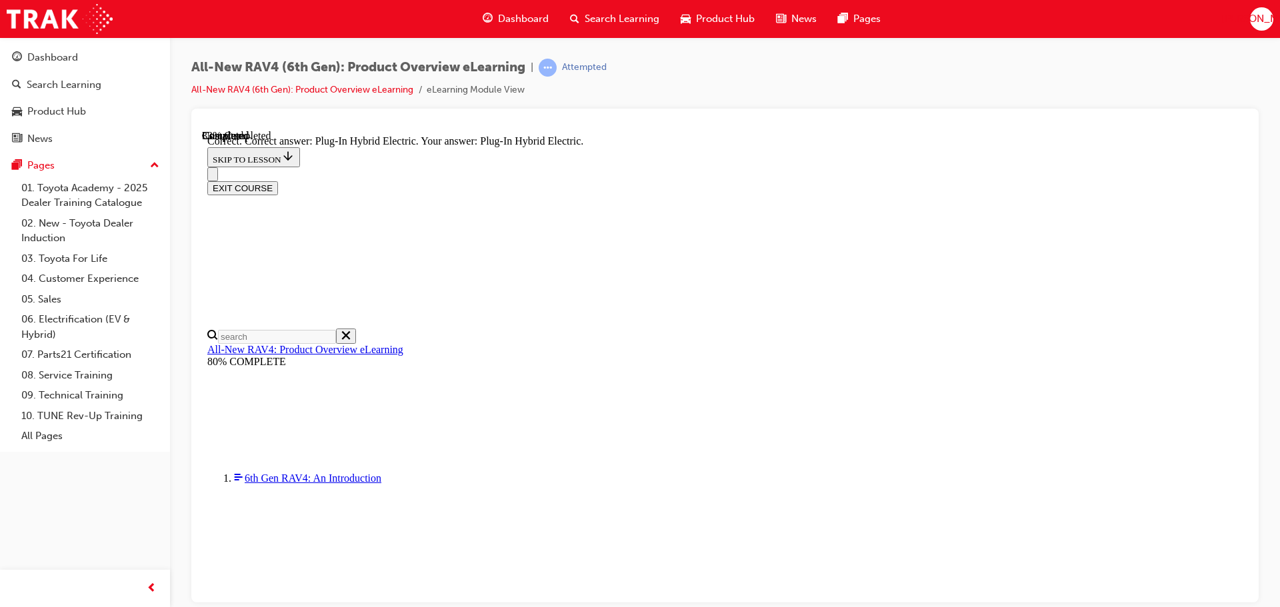
radio input "true"
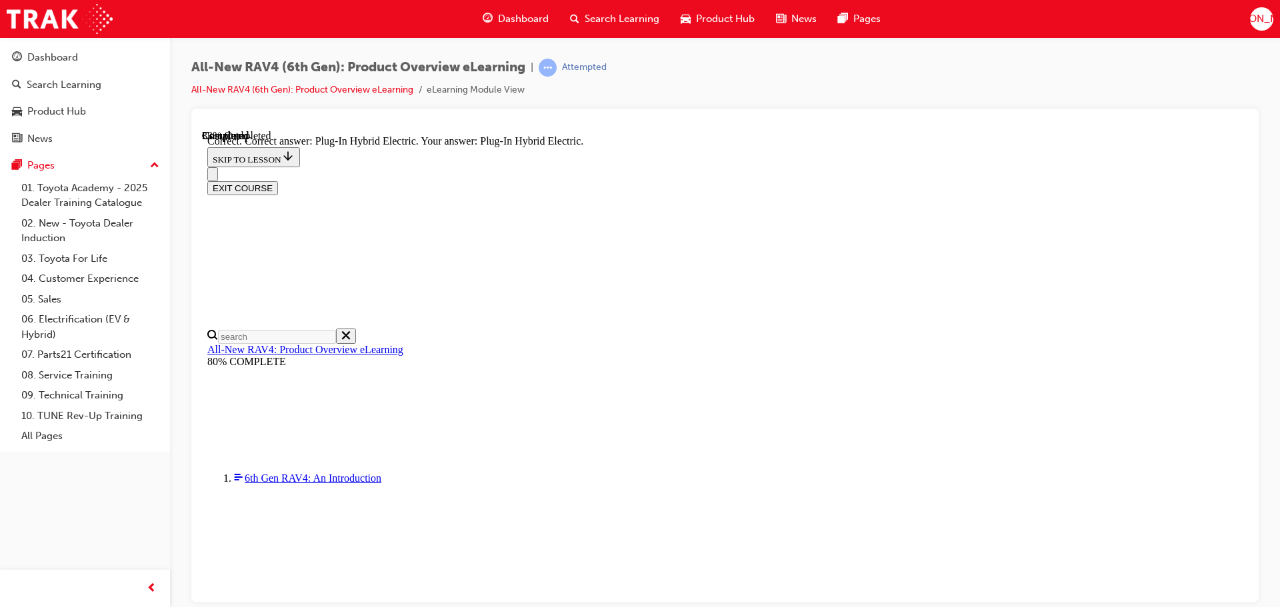
radio input "true"
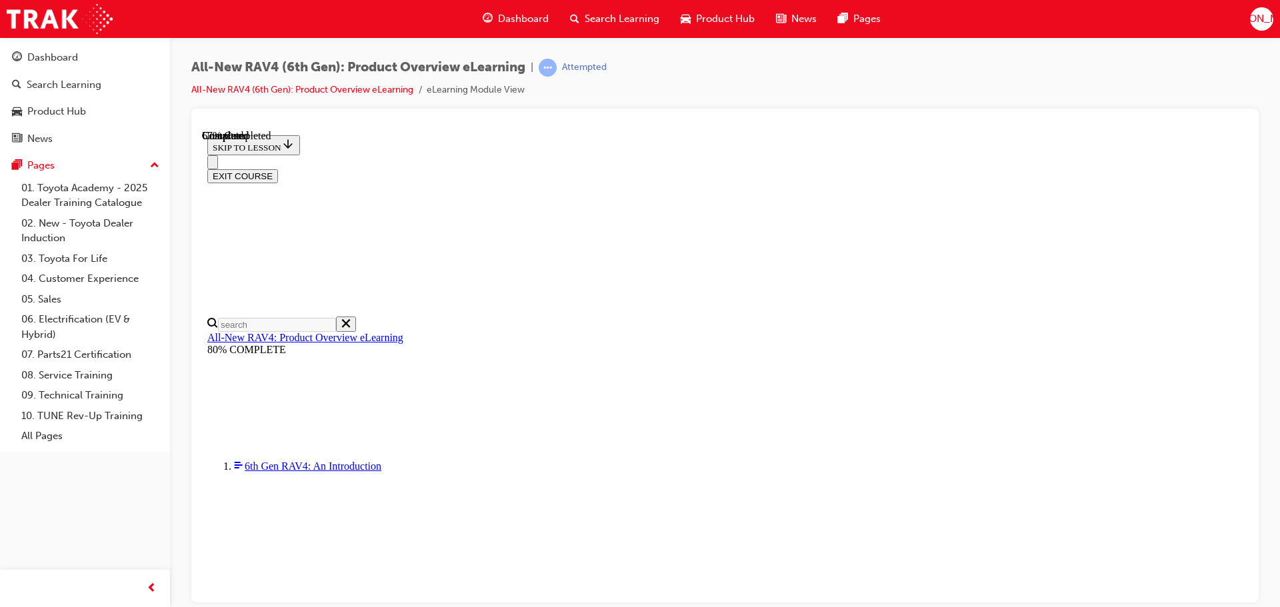
scroll to position [441, 0]
checkbox input "true"
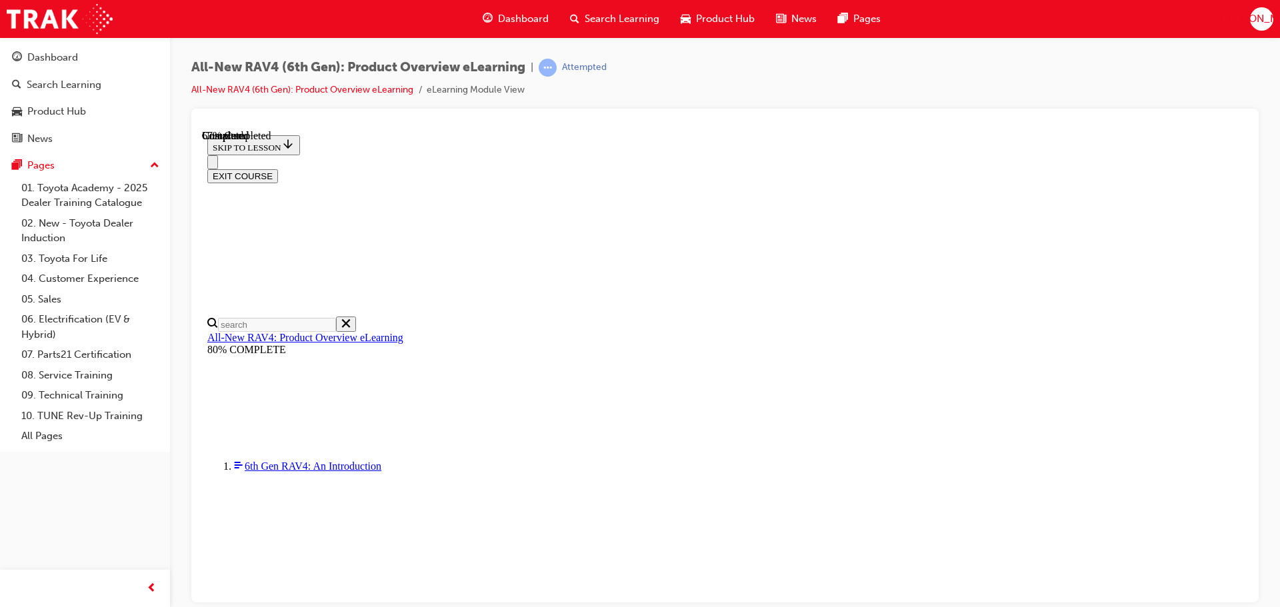
checkbox input "true"
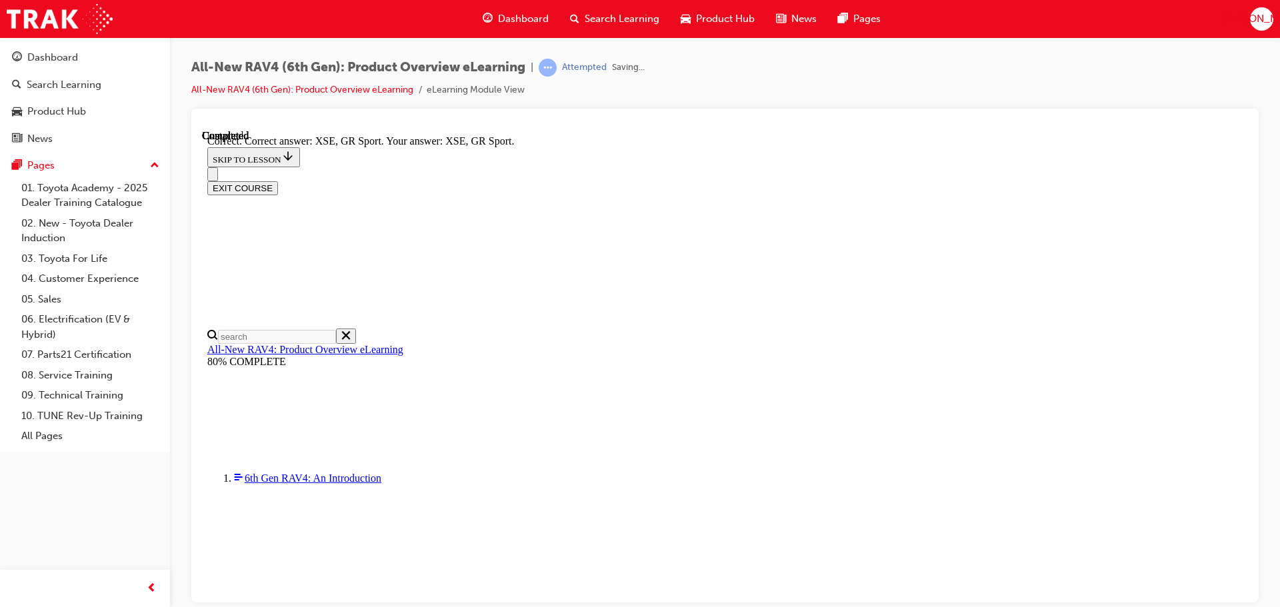
scroll to position [522, 0]
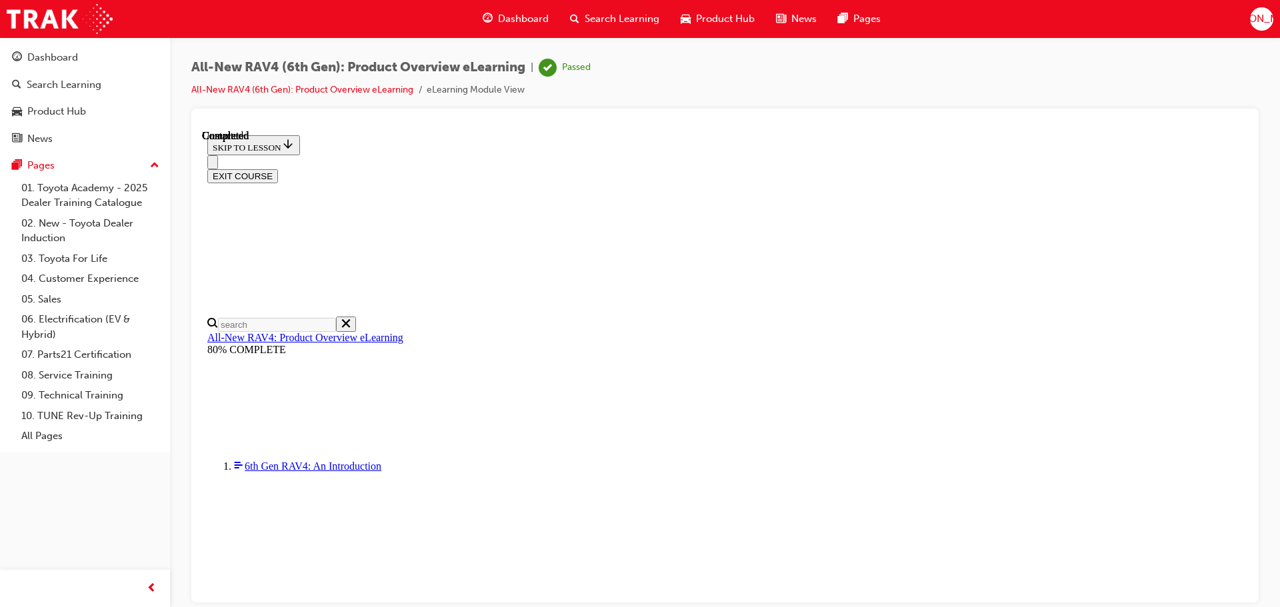
scroll to position [261, 0]
click at [278, 169] on button "EXIT COURSE" at bounding box center [242, 176] width 71 height 14
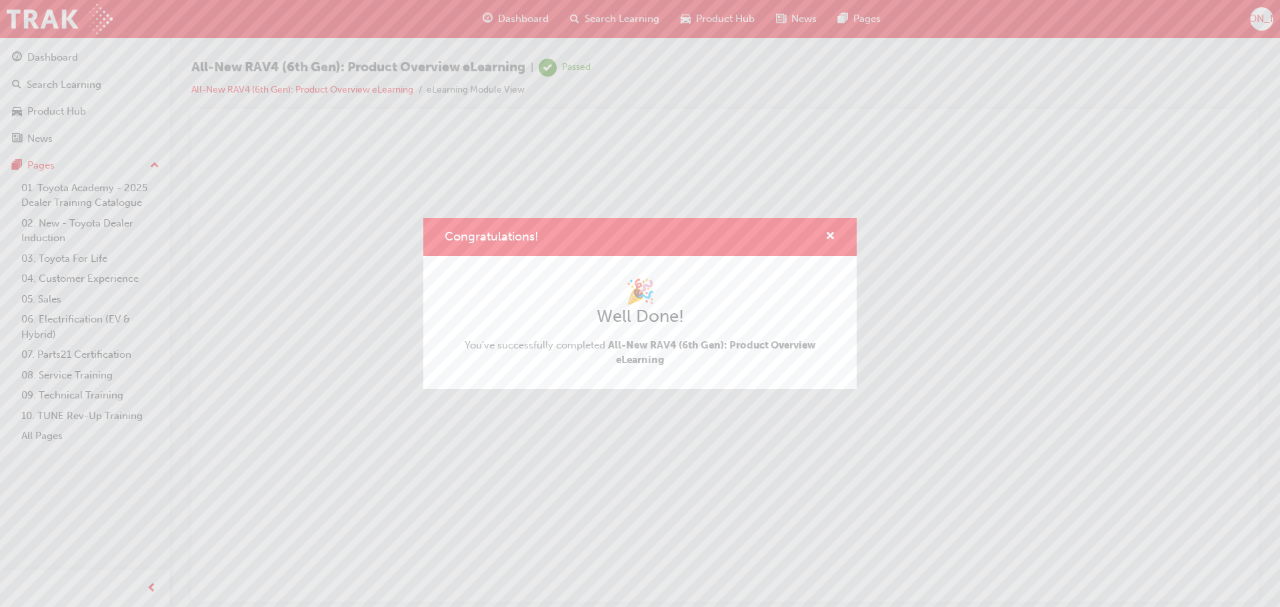
scroll to position [0, 0]
